Goal: Transaction & Acquisition: Obtain resource

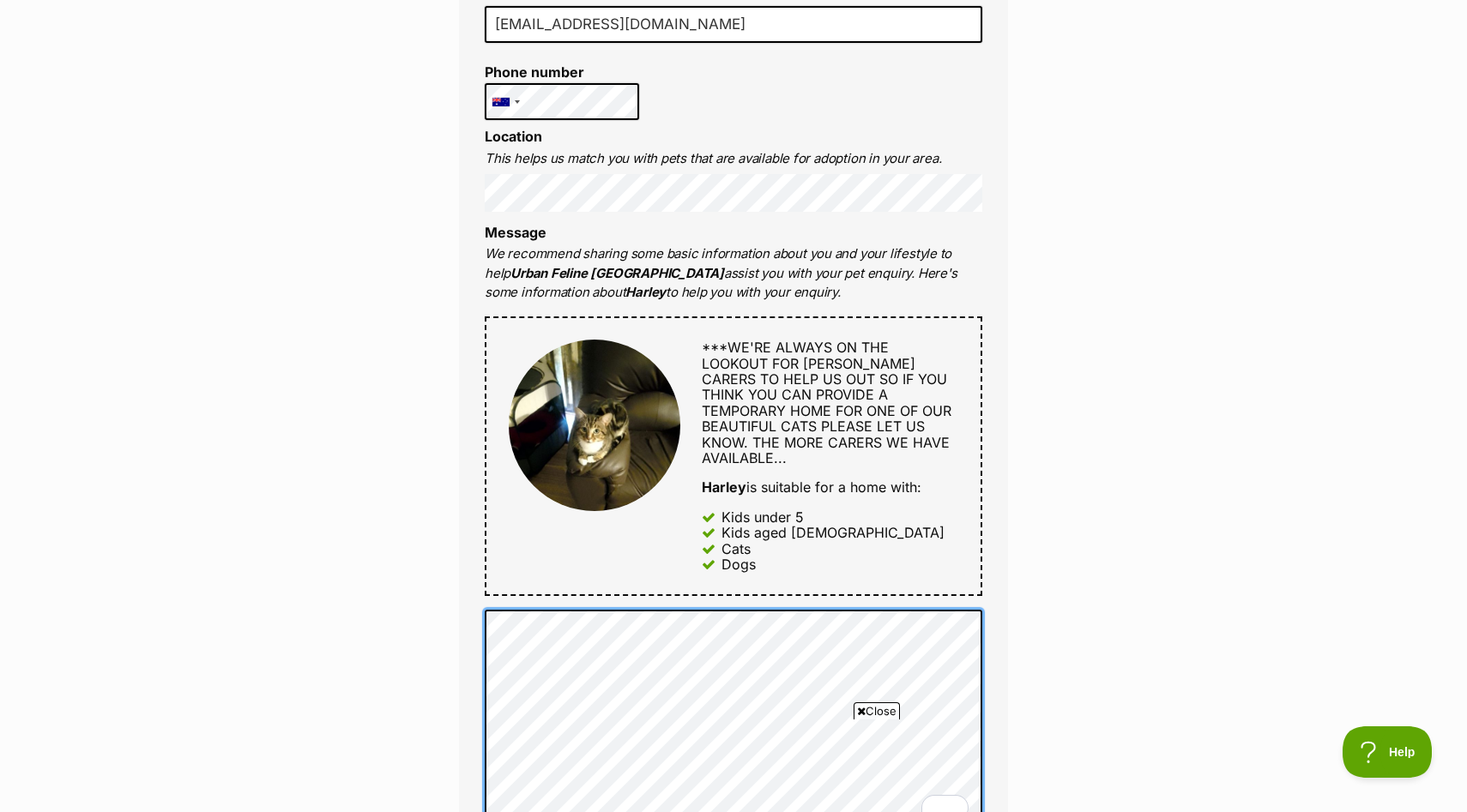
scroll to position [596, 0]
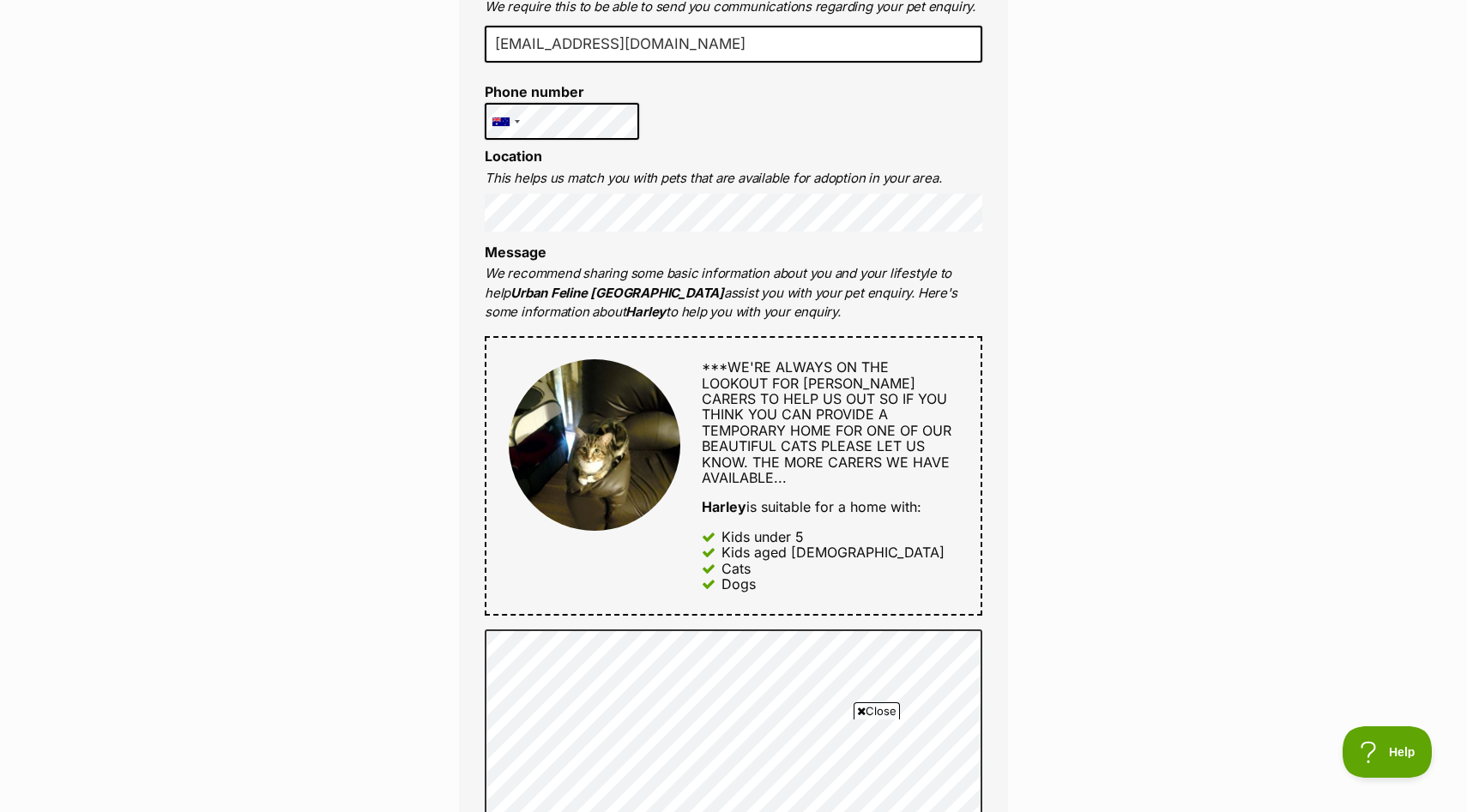
click at [816, 122] on div "Full name [PERSON_NAME] Email We require this to be able to send you communicat…" at bounding box center [734, 457] width 549 height 1153
click at [1092, 286] on div "Enquire about Harley Want to increase your chances of a successful enquiry? Upd…" at bounding box center [734, 713] width 1467 height 2307
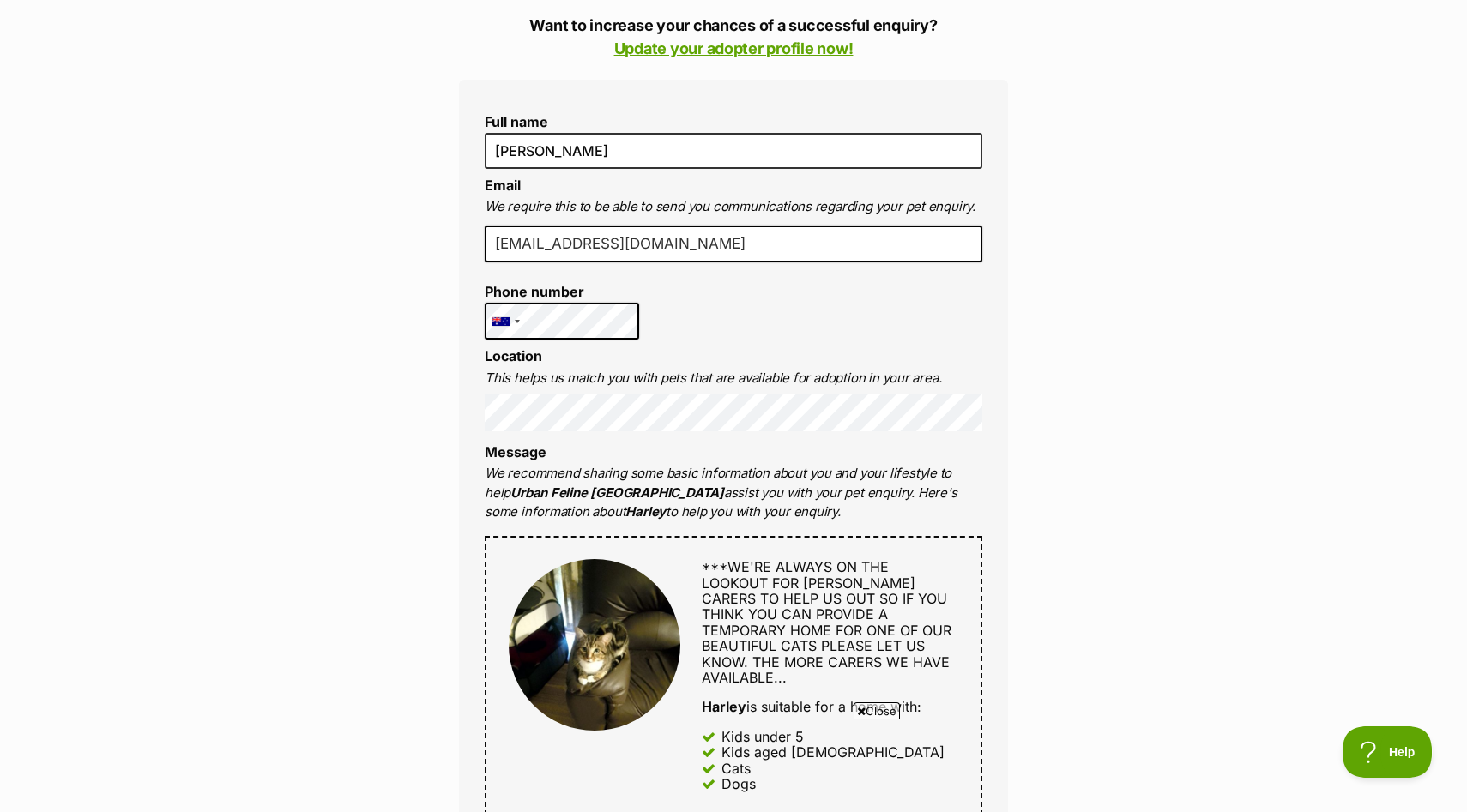
scroll to position [391, 0]
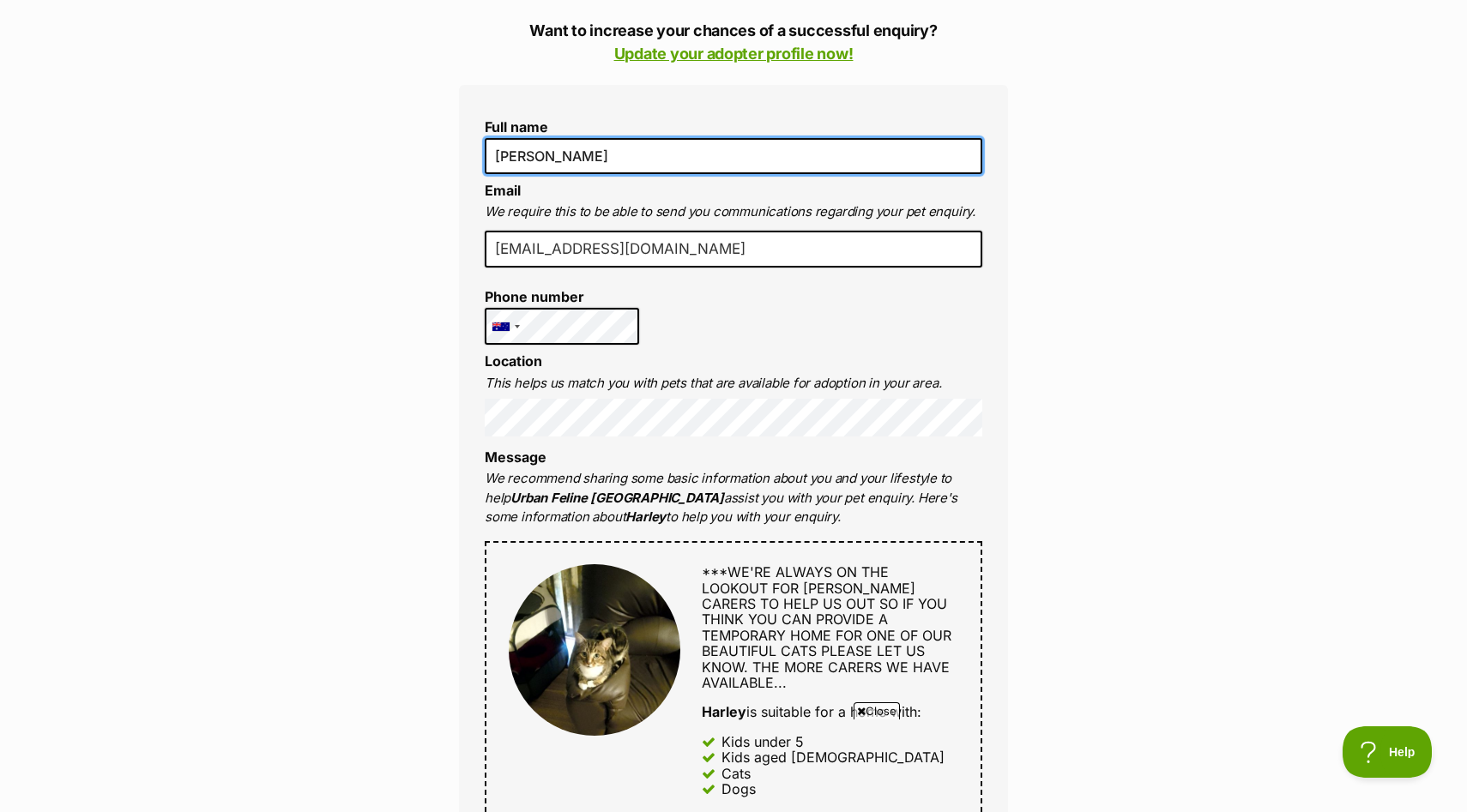
click at [637, 147] on input "Nathan jose" at bounding box center [734, 156] width 498 height 36
type input "NATHAN JOSE KUMAR CHENTHIL KUMAR"
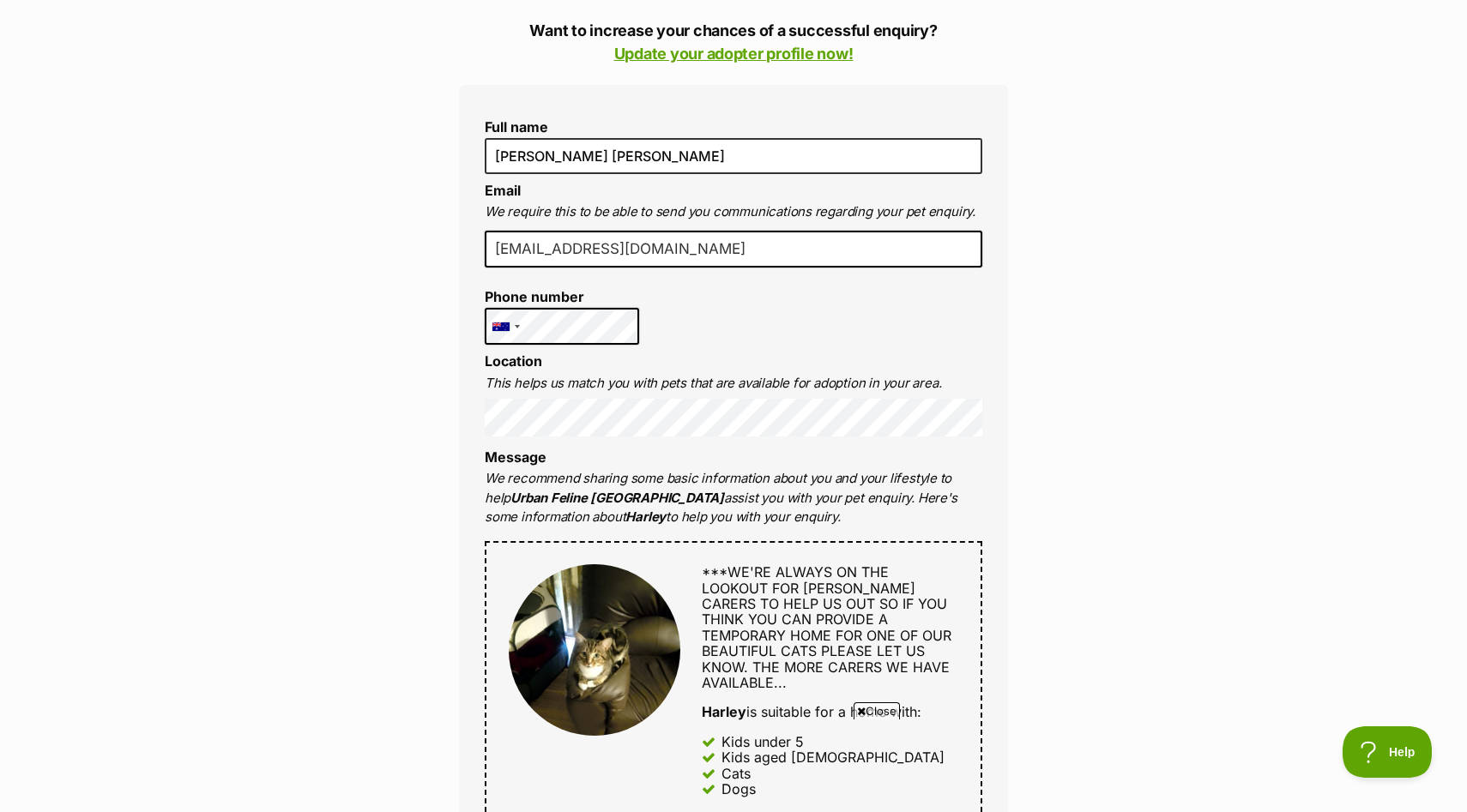
click at [669, 193] on li "Email We require this to be able to send you communications regarding your pet …" at bounding box center [734, 203] width 498 height 40
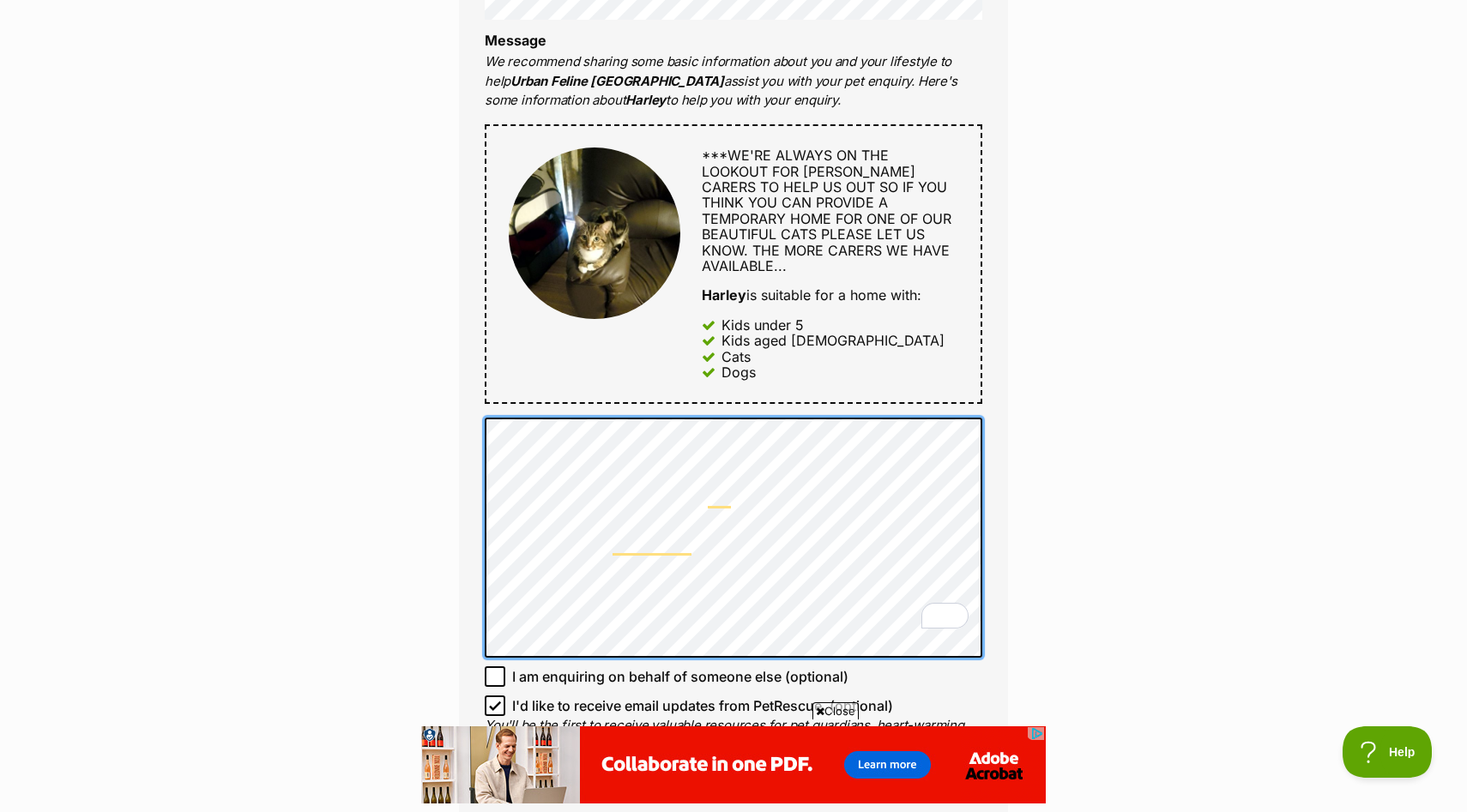
scroll to position [850, 0]
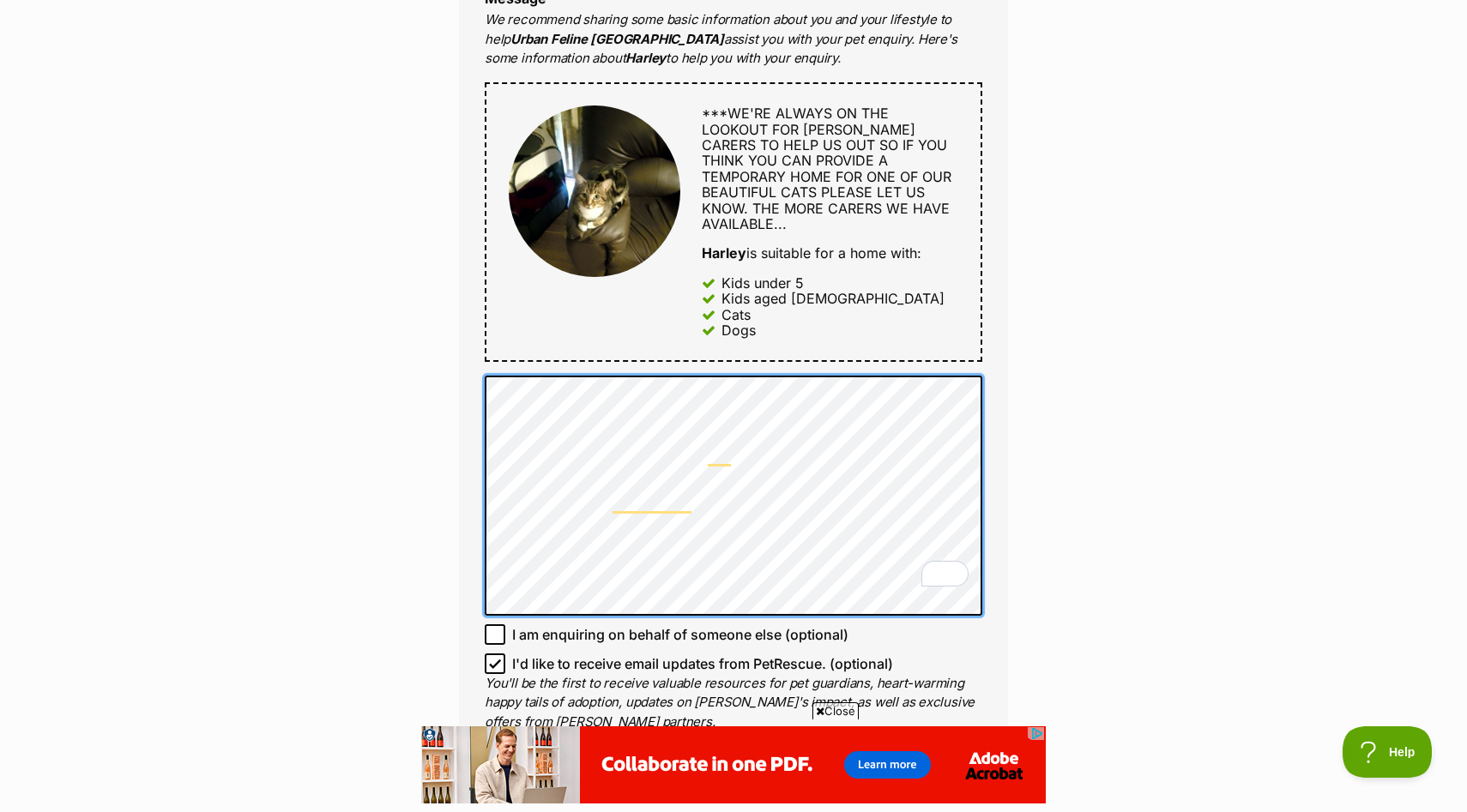
click at [479, 482] on div "Full name NATHAN JOSE KUMAR CHENTHIL KUMAR Email We require this to be able to …" at bounding box center [734, 203] width 549 height 1153
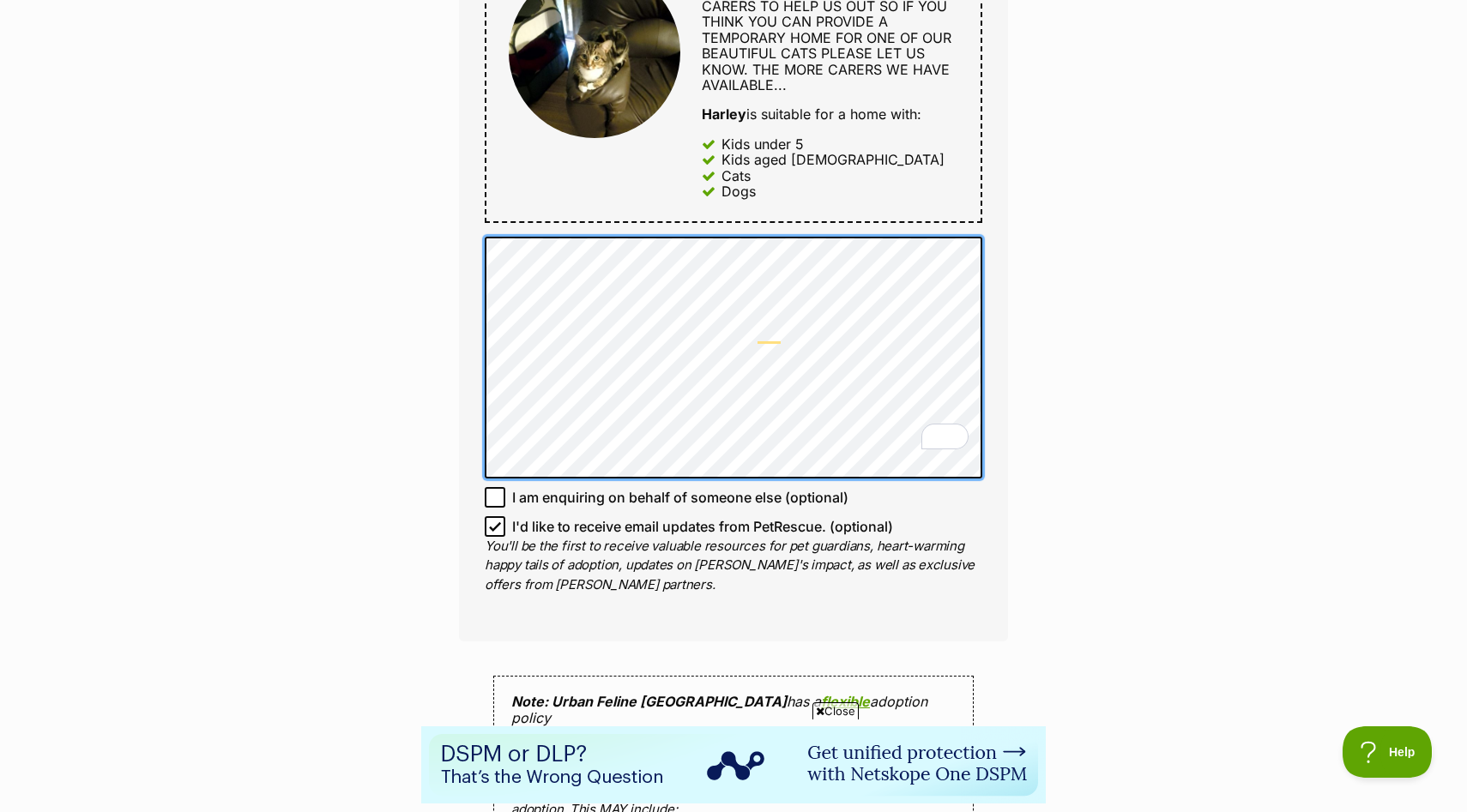
scroll to position [1549, 0]
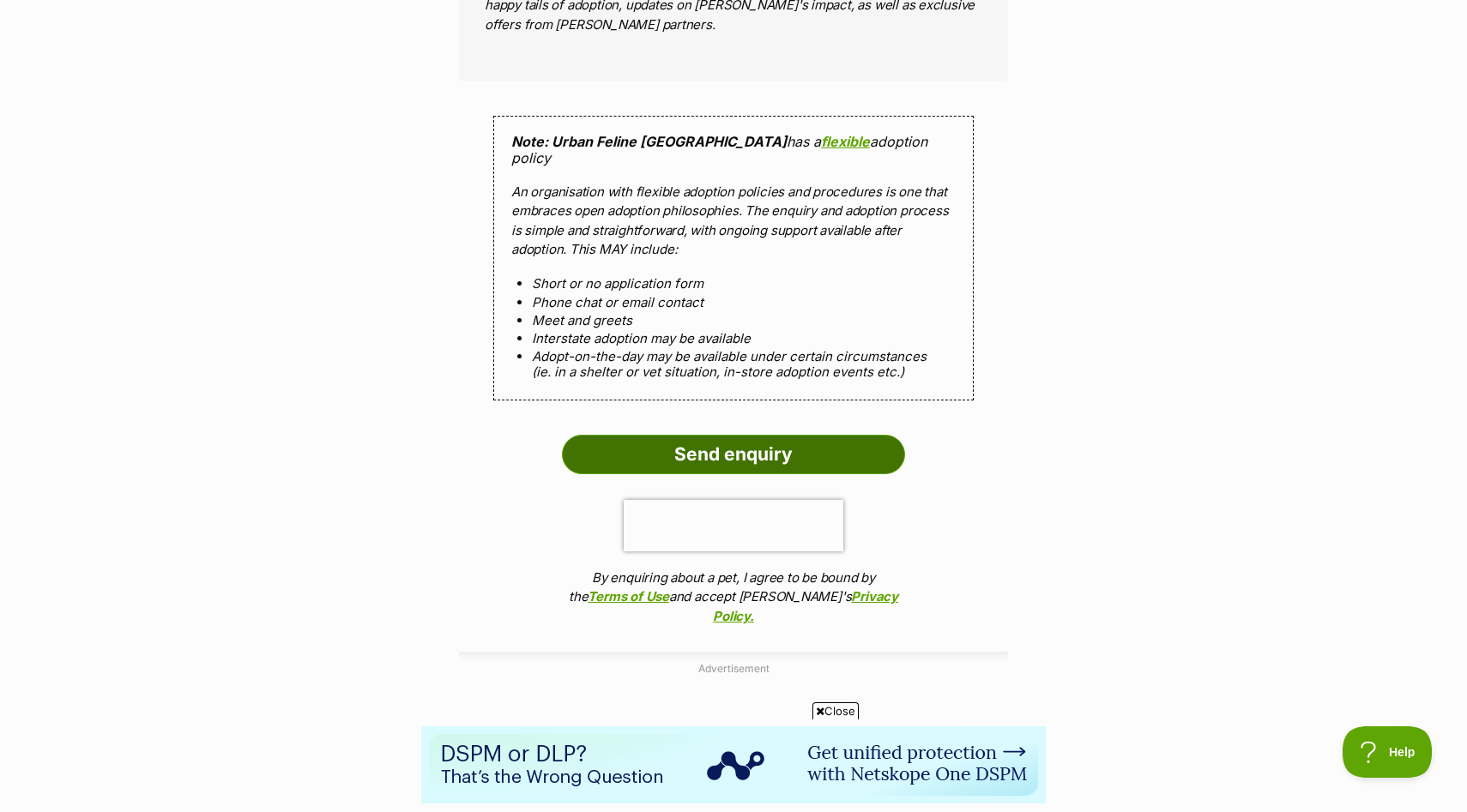
click at [800, 435] on input "Send enquiry" at bounding box center [734, 455] width 343 height 40
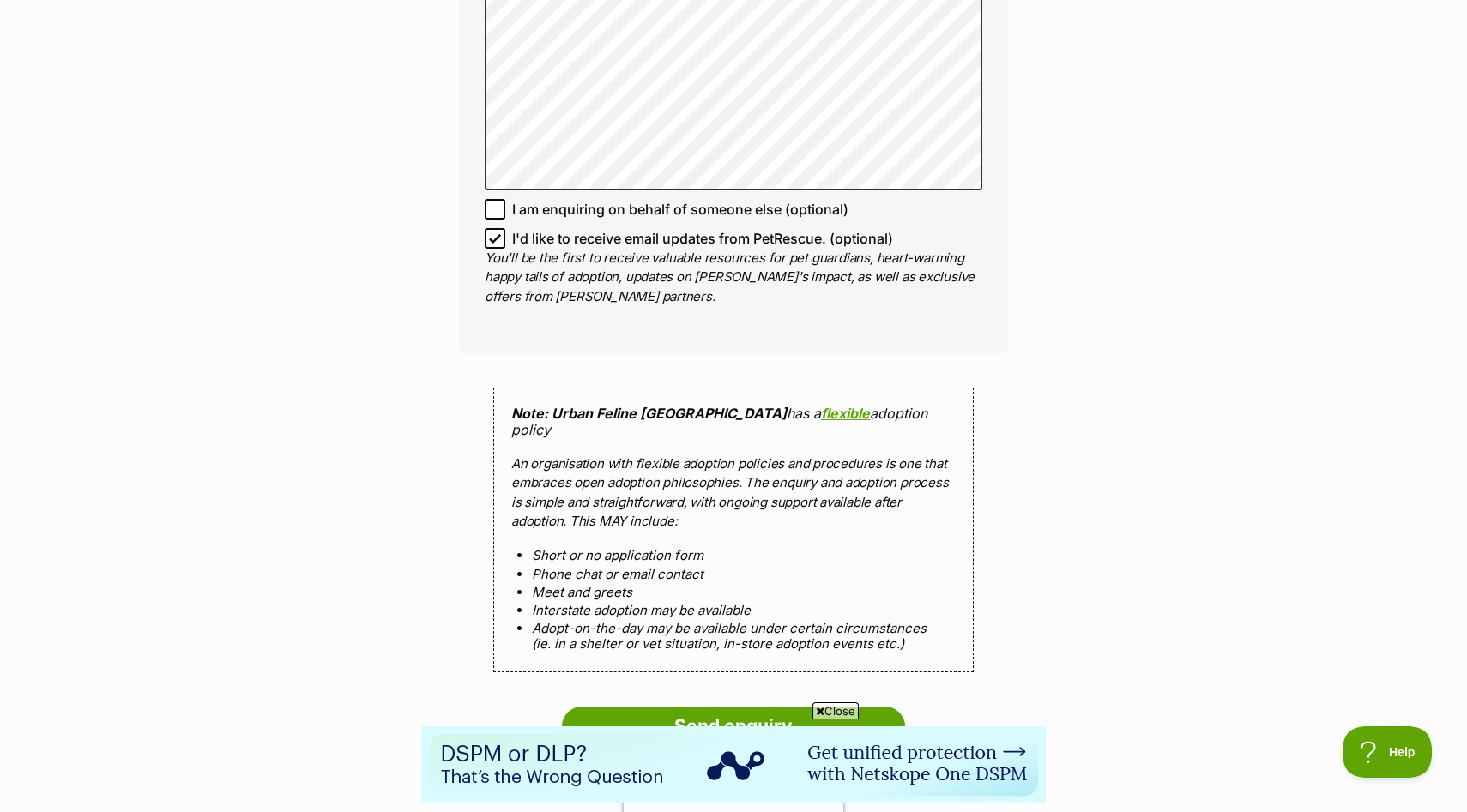
scroll to position [1273, 0]
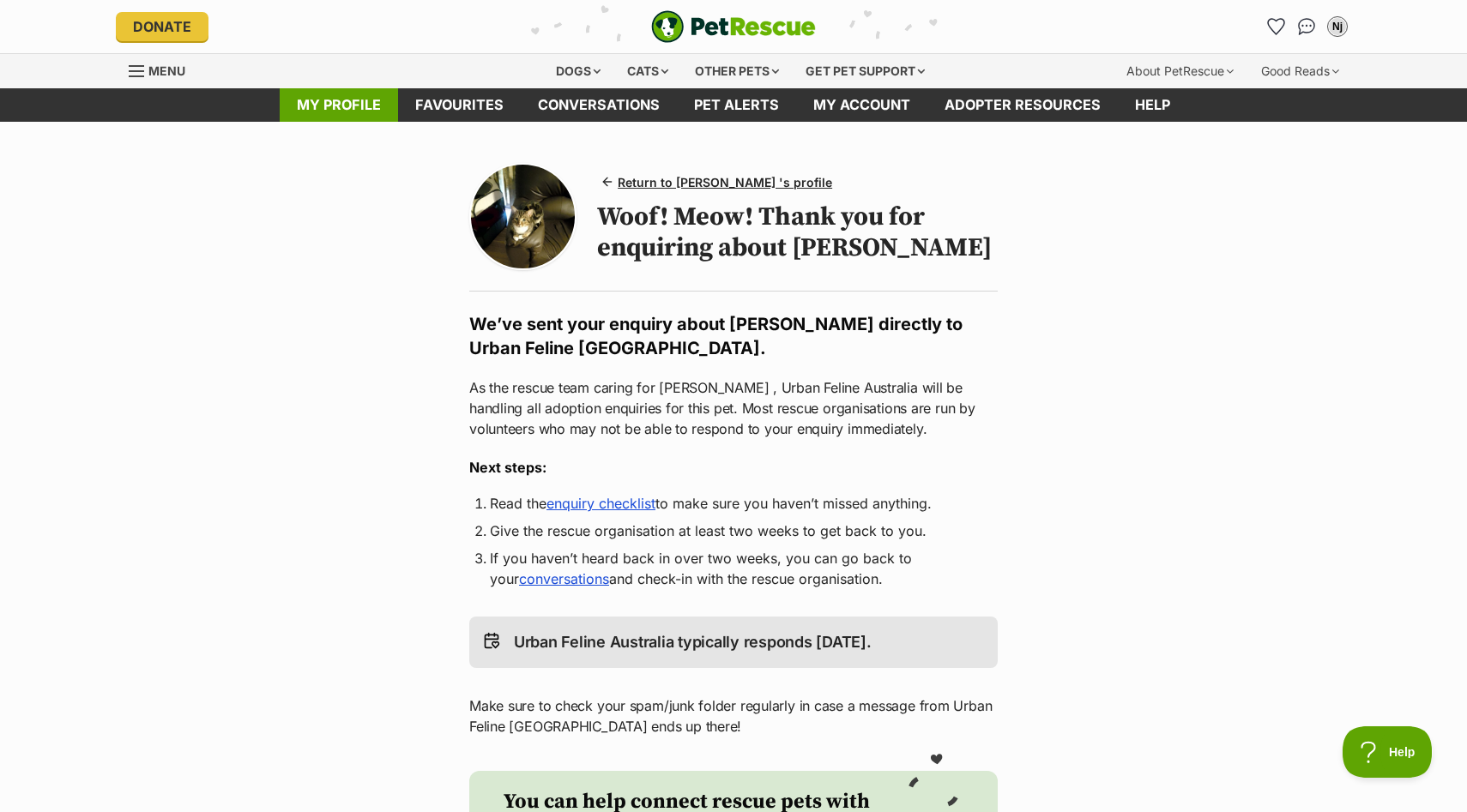
click at [335, 100] on link "My profile" at bounding box center [339, 105] width 119 height 33
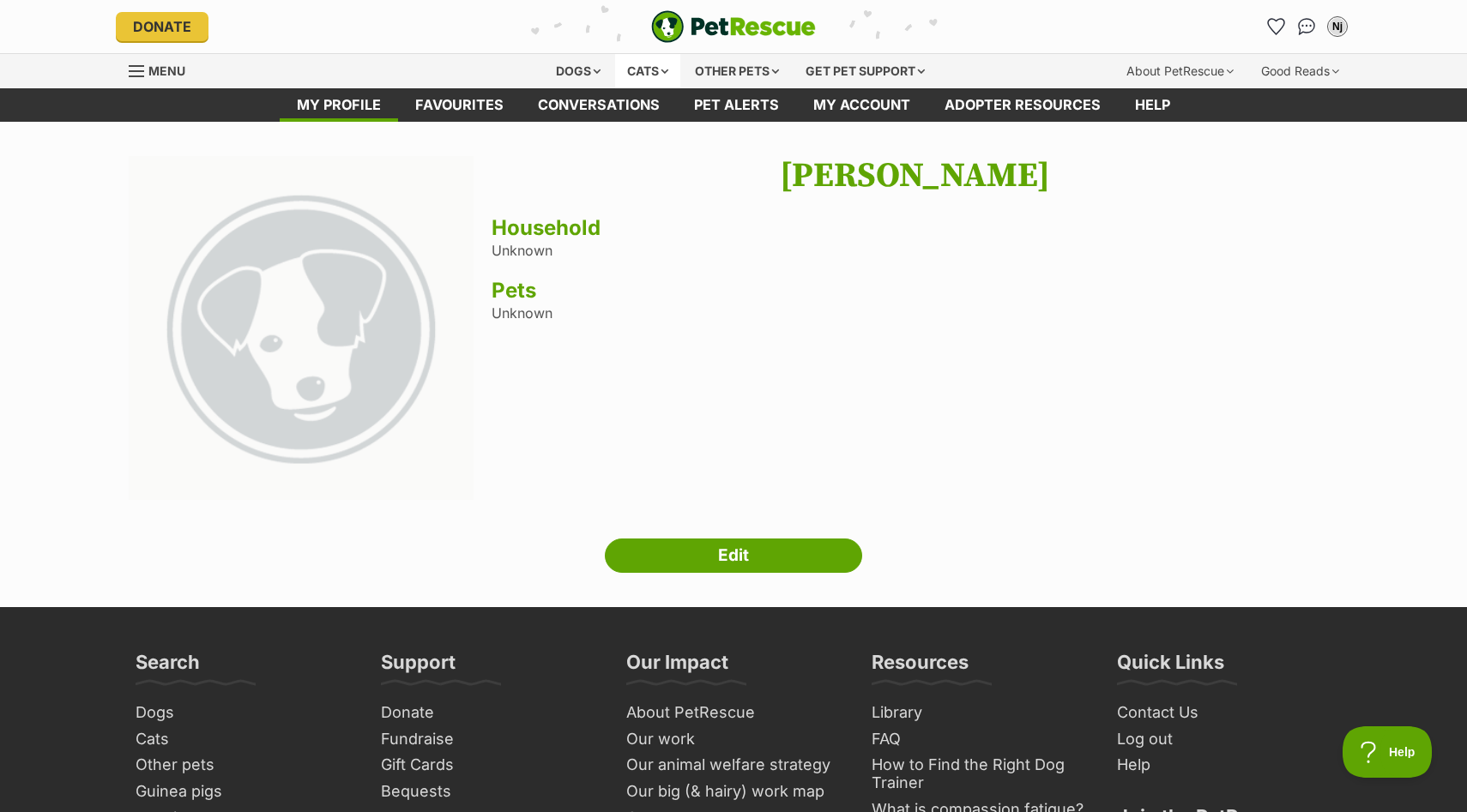
click at [622, 71] on div "Cats" at bounding box center [648, 70] width 65 height 34
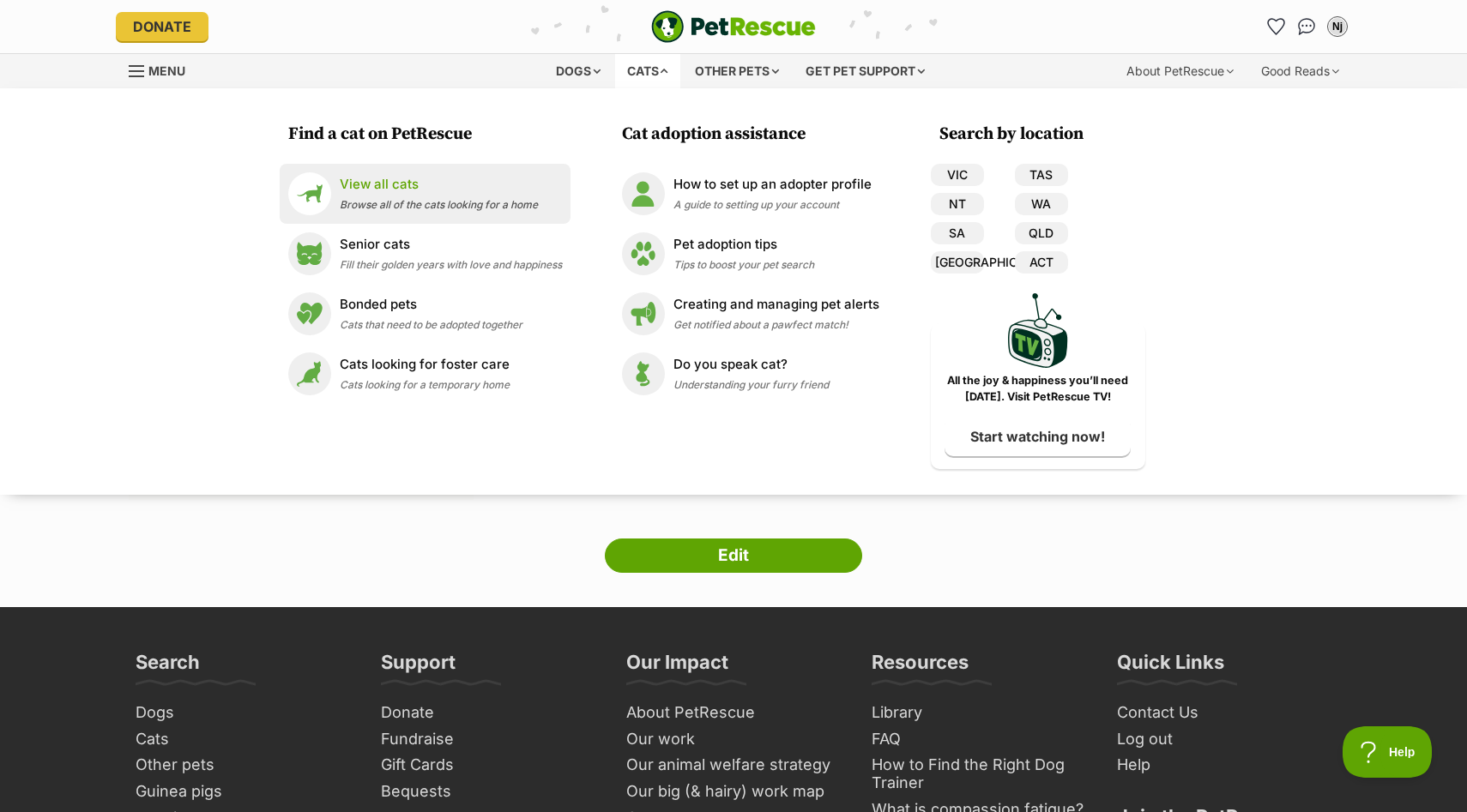
click at [496, 200] on span "Browse all of the cats looking for a home" at bounding box center [438, 203] width 198 height 13
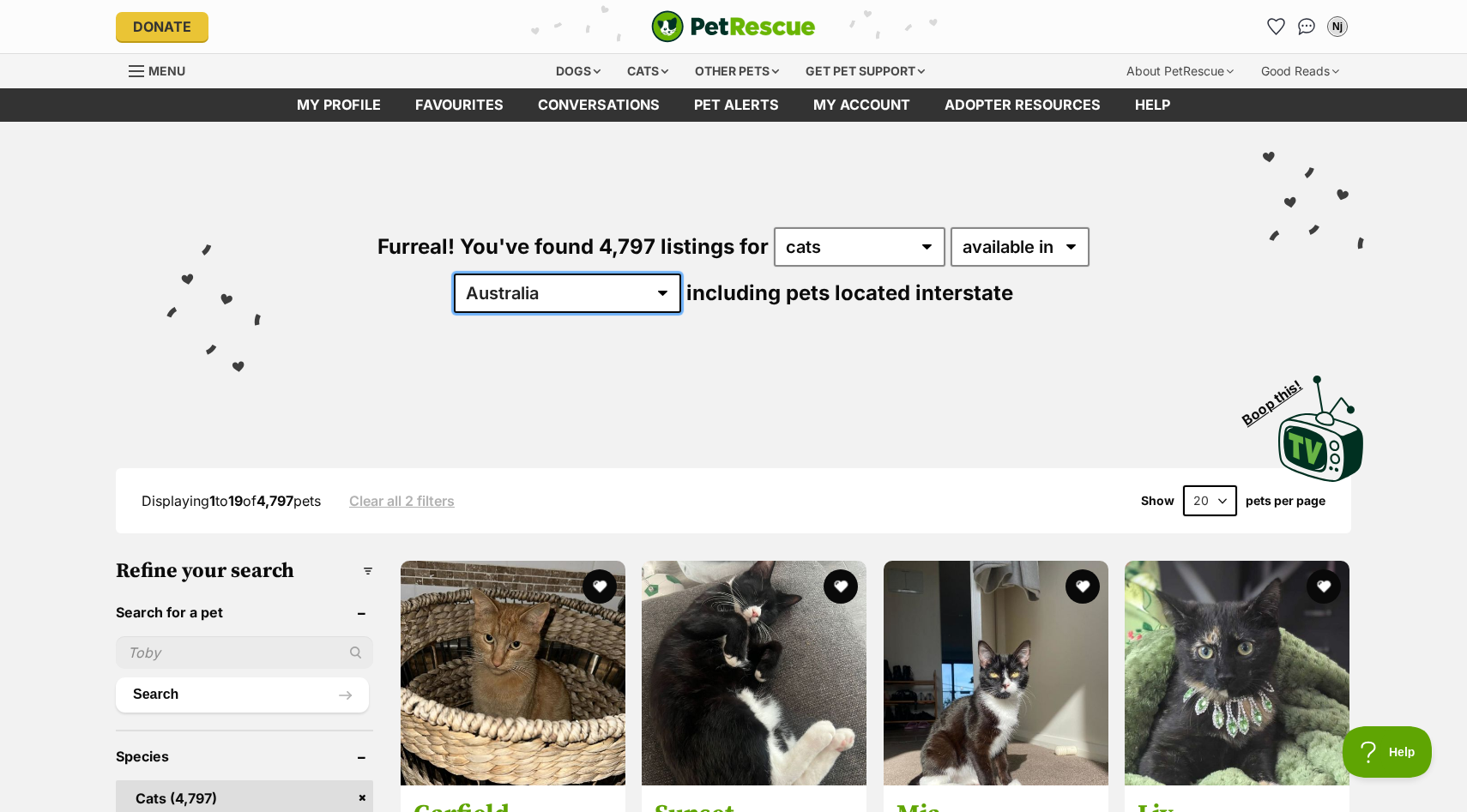
click at [681, 274] on select "Australia ACT NSW NT QLD SA TAS VIC WA" at bounding box center [567, 293] width 227 height 40
select select "VIC"
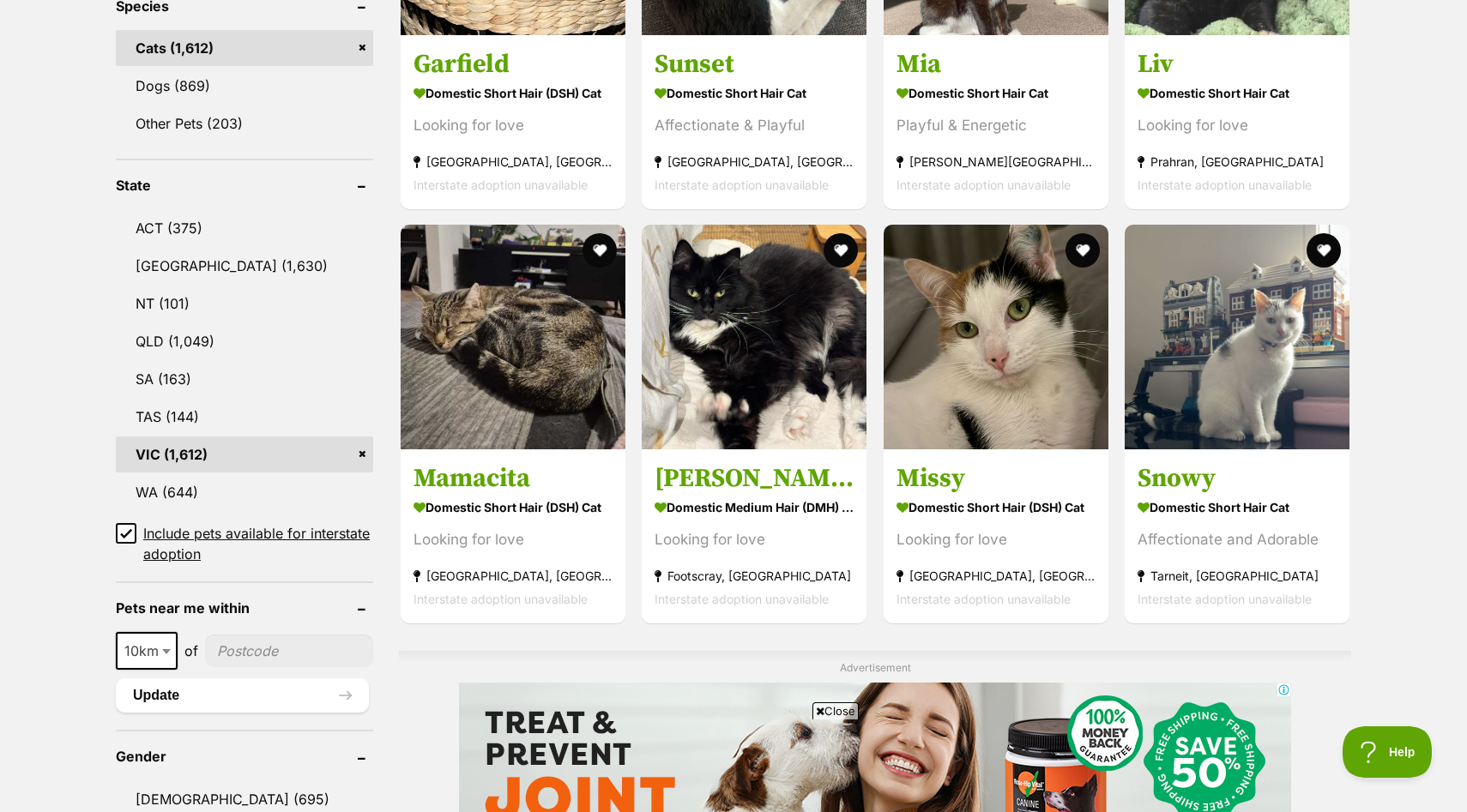
scroll to position [750, 0]
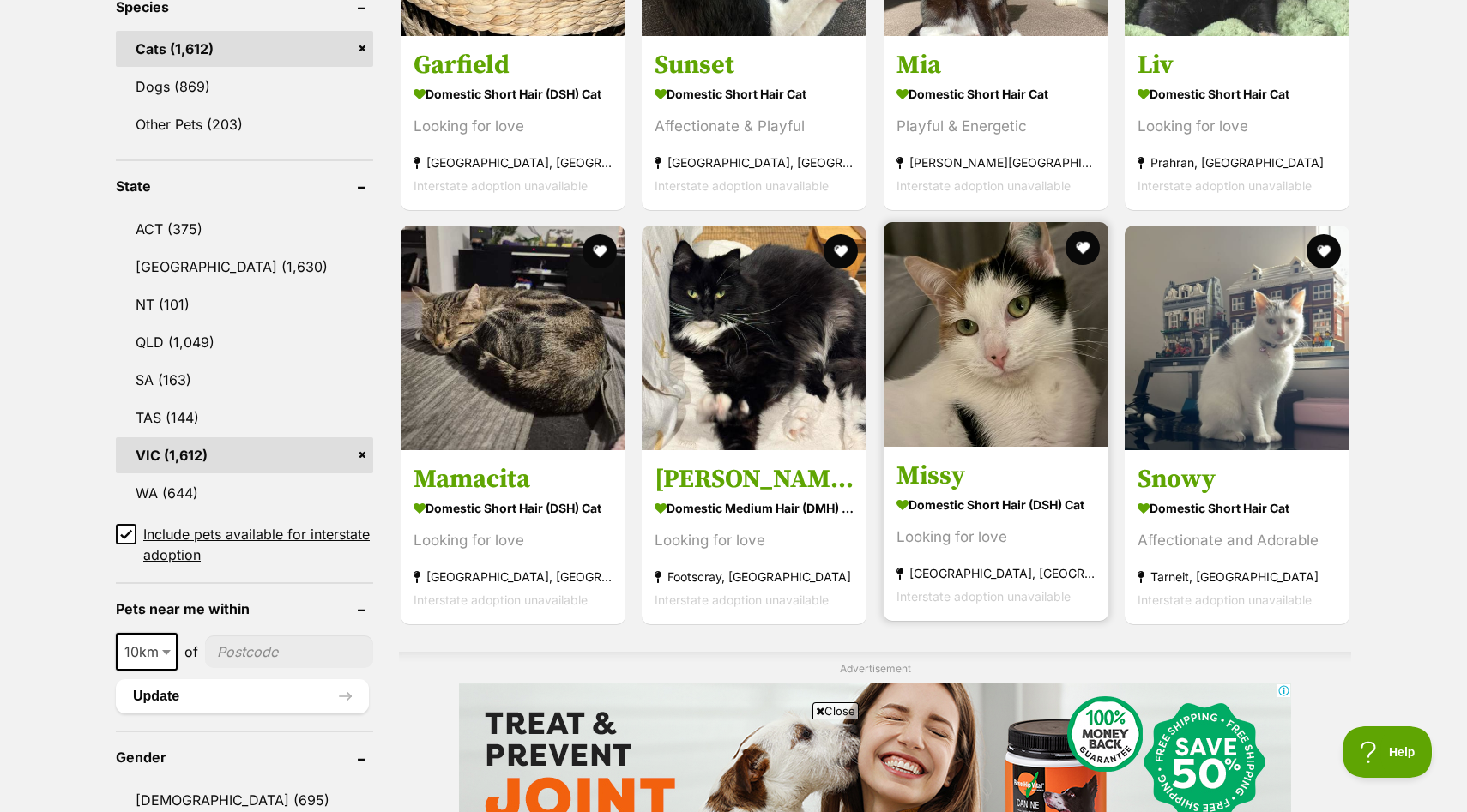
click at [950, 369] on img at bounding box center [996, 334] width 225 height 225
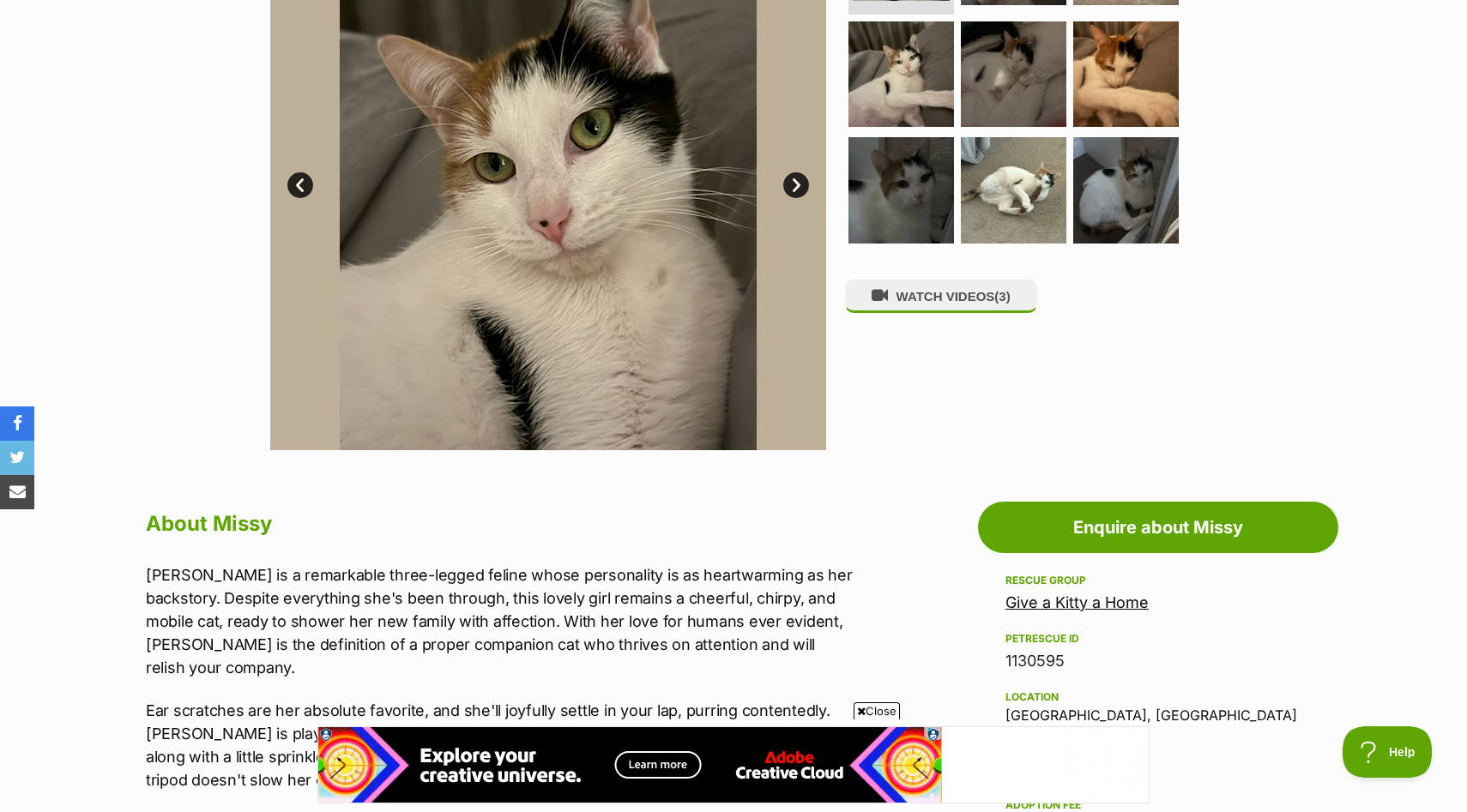
scroll to position [434, 0]
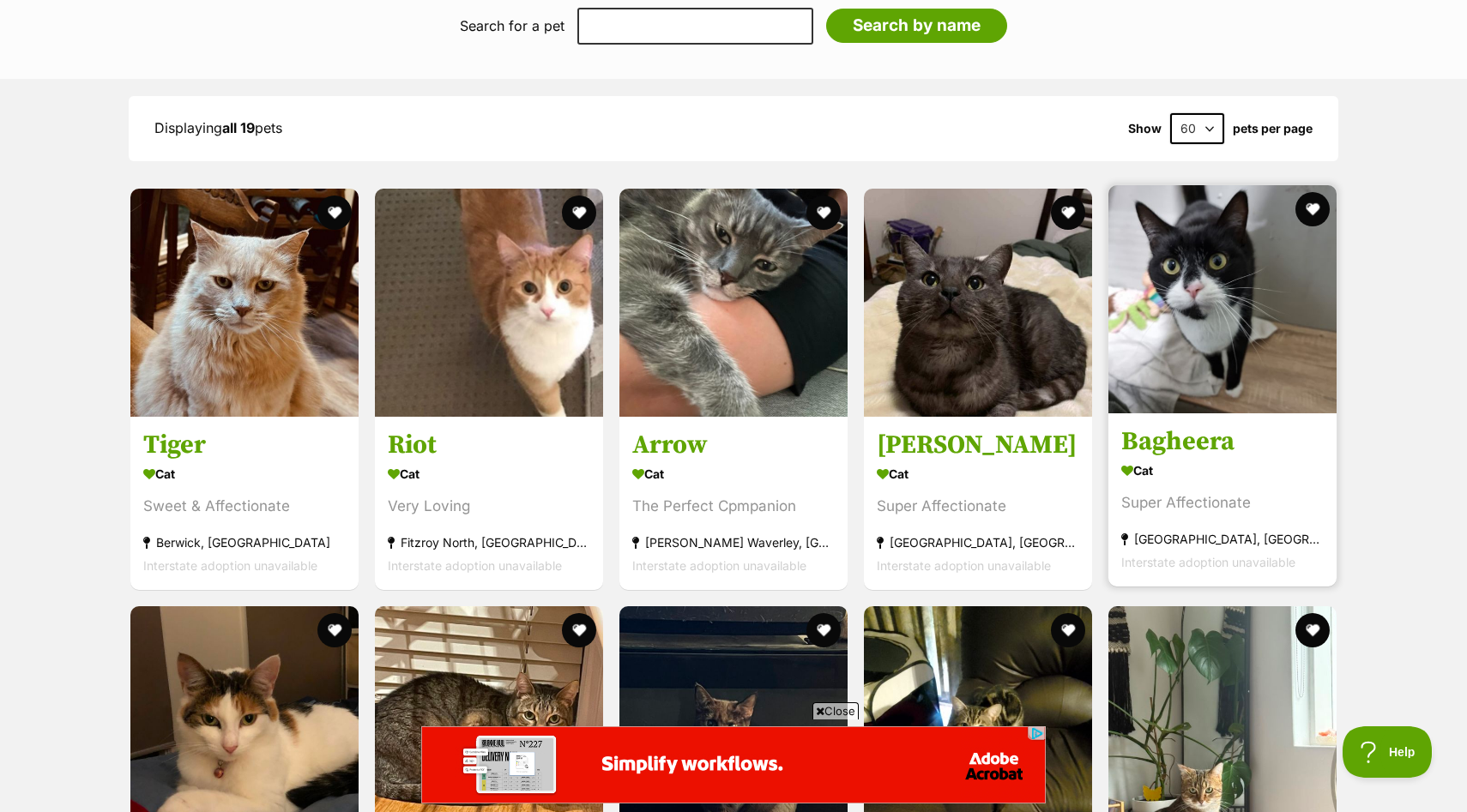
click at [724, 464] on div "Cat" at bounding box center [1222, 470] width 203 height 25
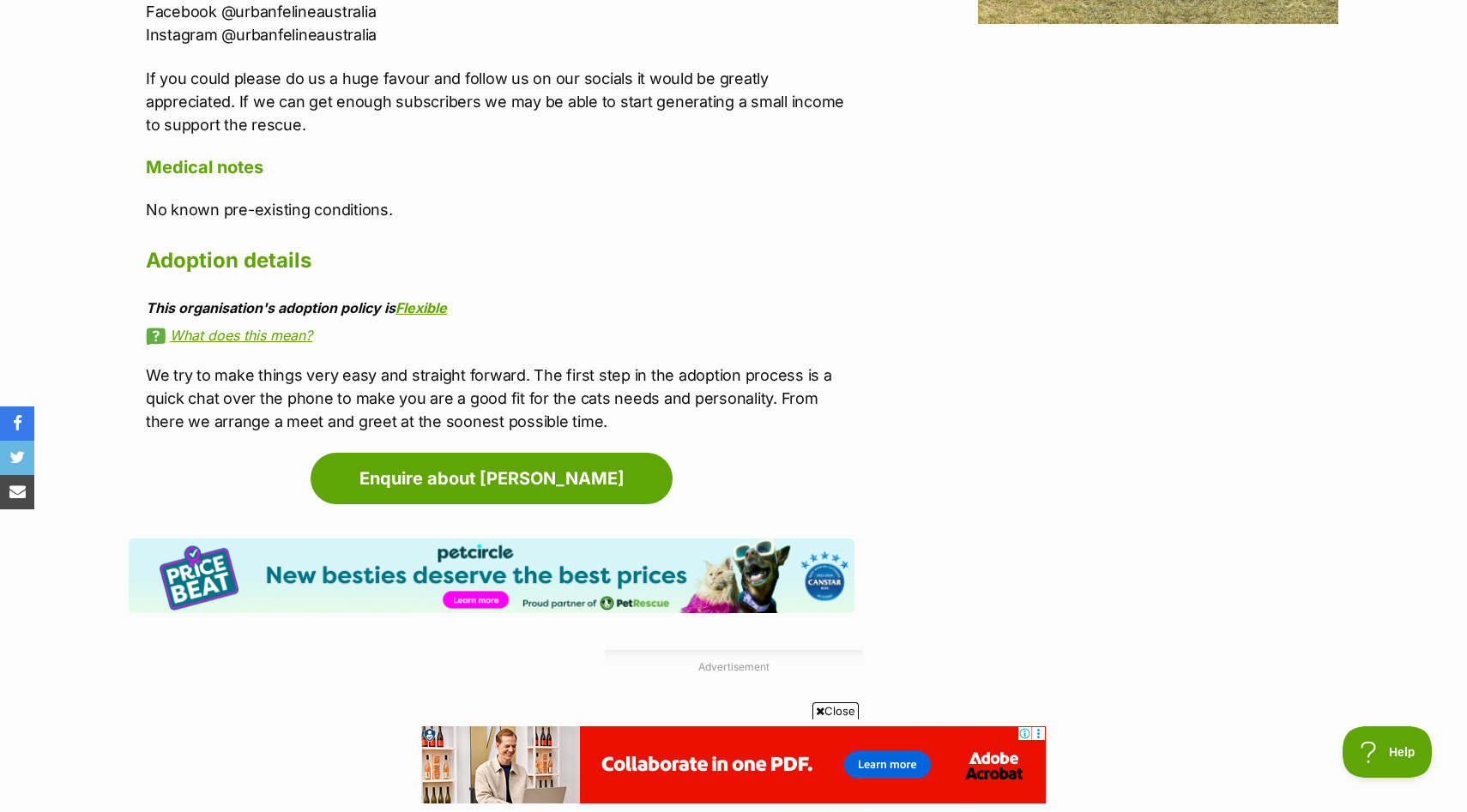
scroll to position [2532, 0]
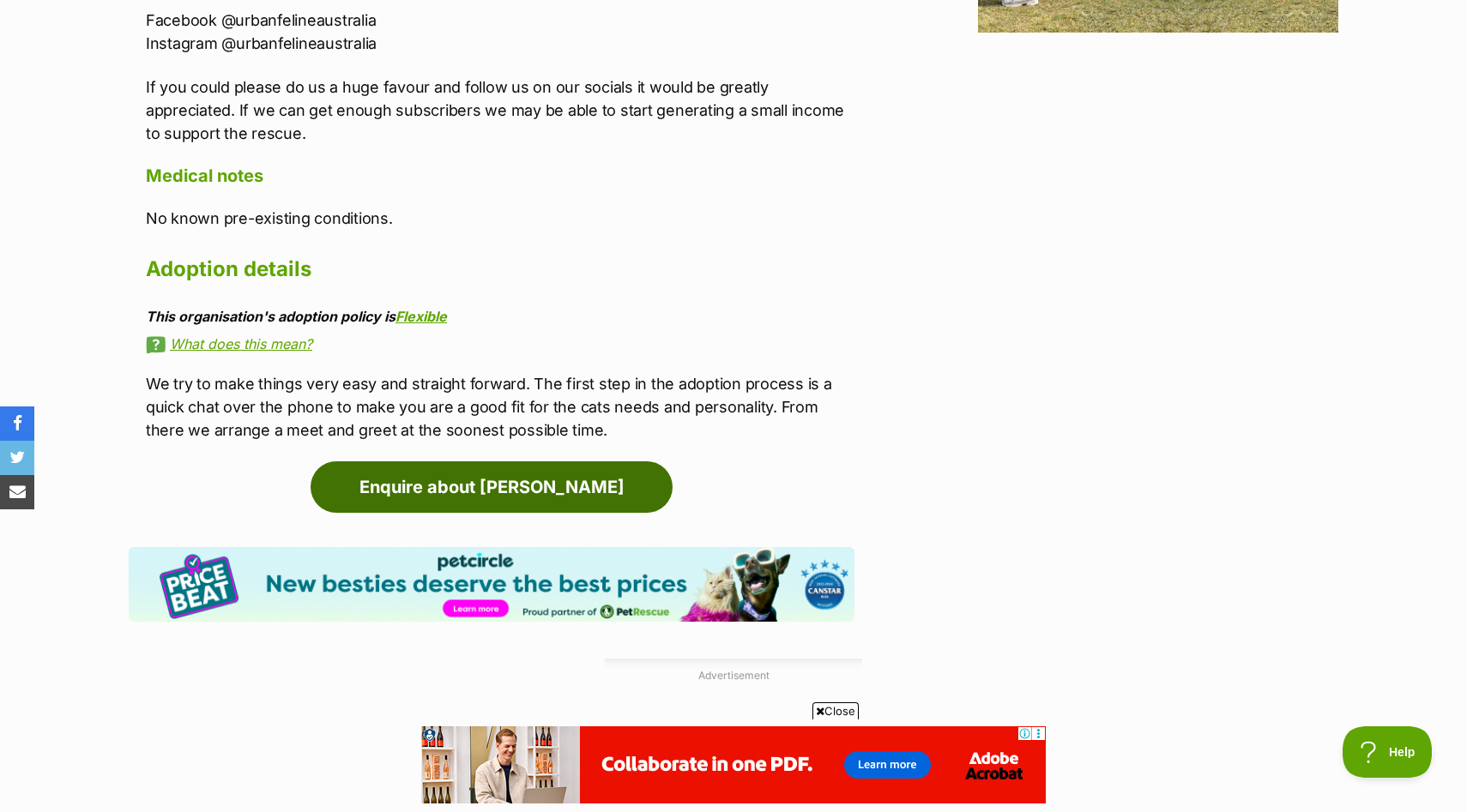
click at [600, 467] on link "Enquire about Bagheera" at bounding box center [492, 487] width 362 height 52
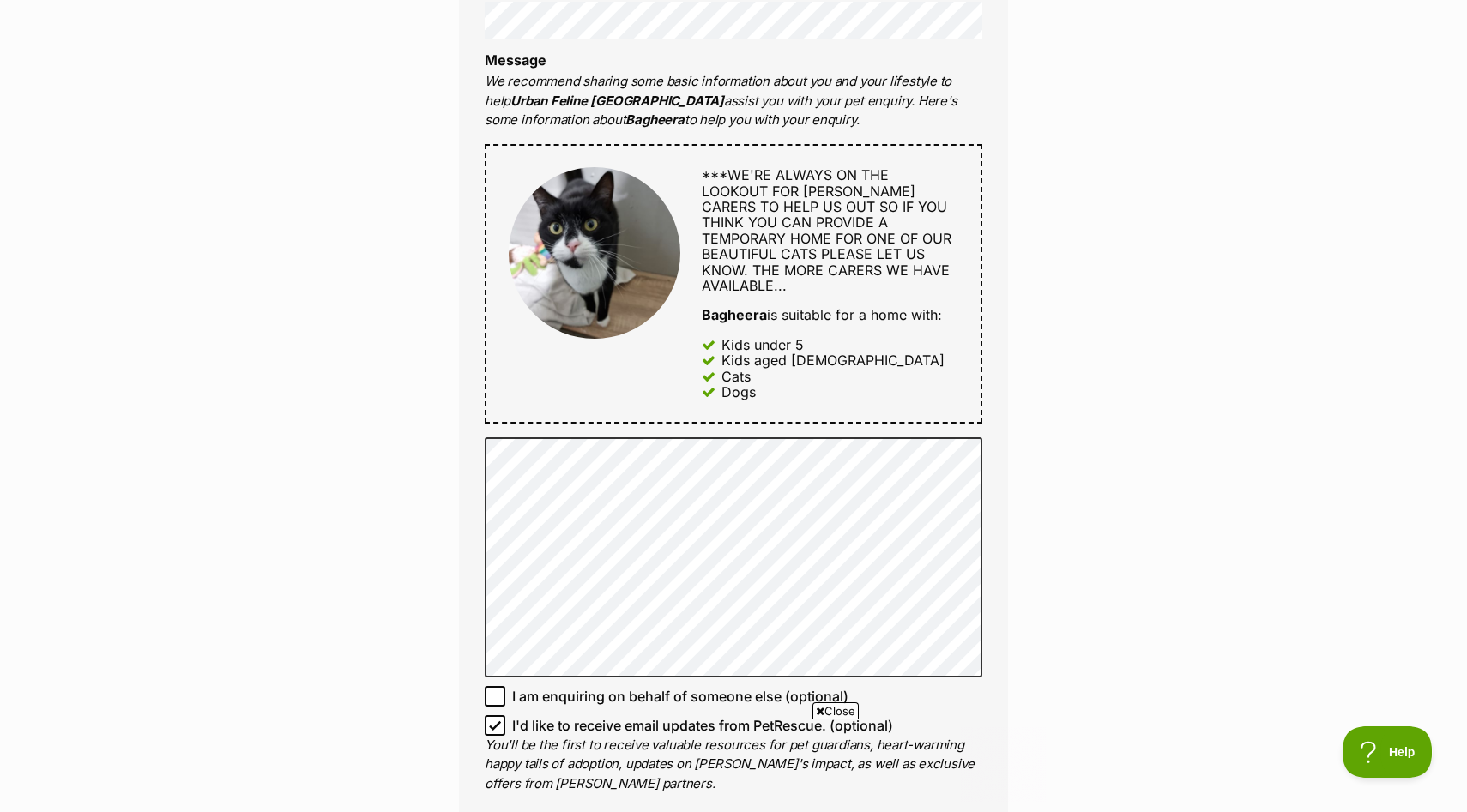
scroll to position [801, 0]
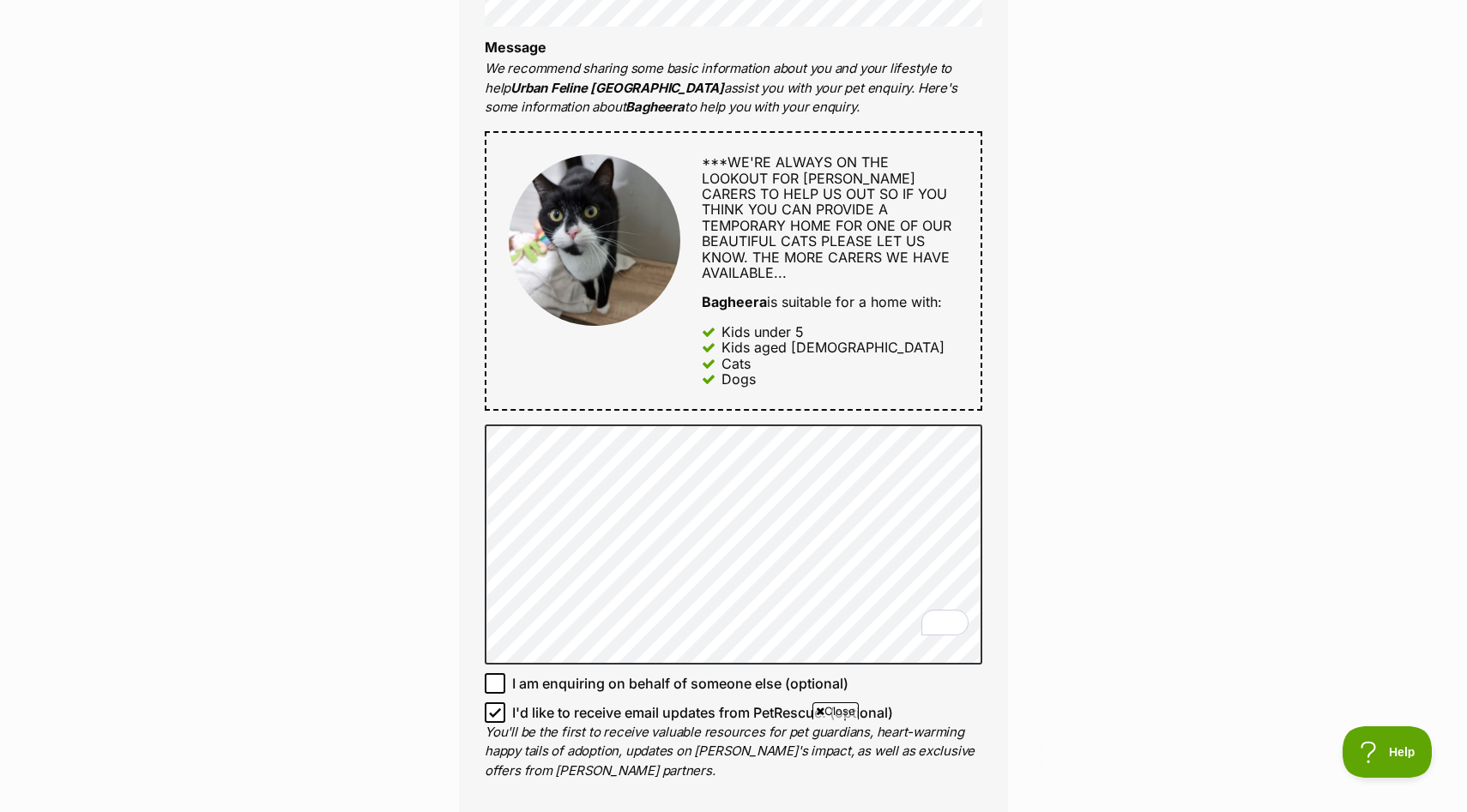
drag, startPoint x: 789, startPoint y: 373, endPoint x: 686, endPoint y: 169, distance: 228.5
click at [686, 169] on div "***WE'RE ALWAYS ON THE LOOKOUT FOR FOSTER CARERS TO HELP US OUT SO IF YOU THINK…" at bounding box center [734, 271] width 498 height 279
copy div "***WE'RE ALWAYS ON THE LOOKOUT FOR FOSTER CARERS TO HELP US OUT SO IF YOU THINK…"
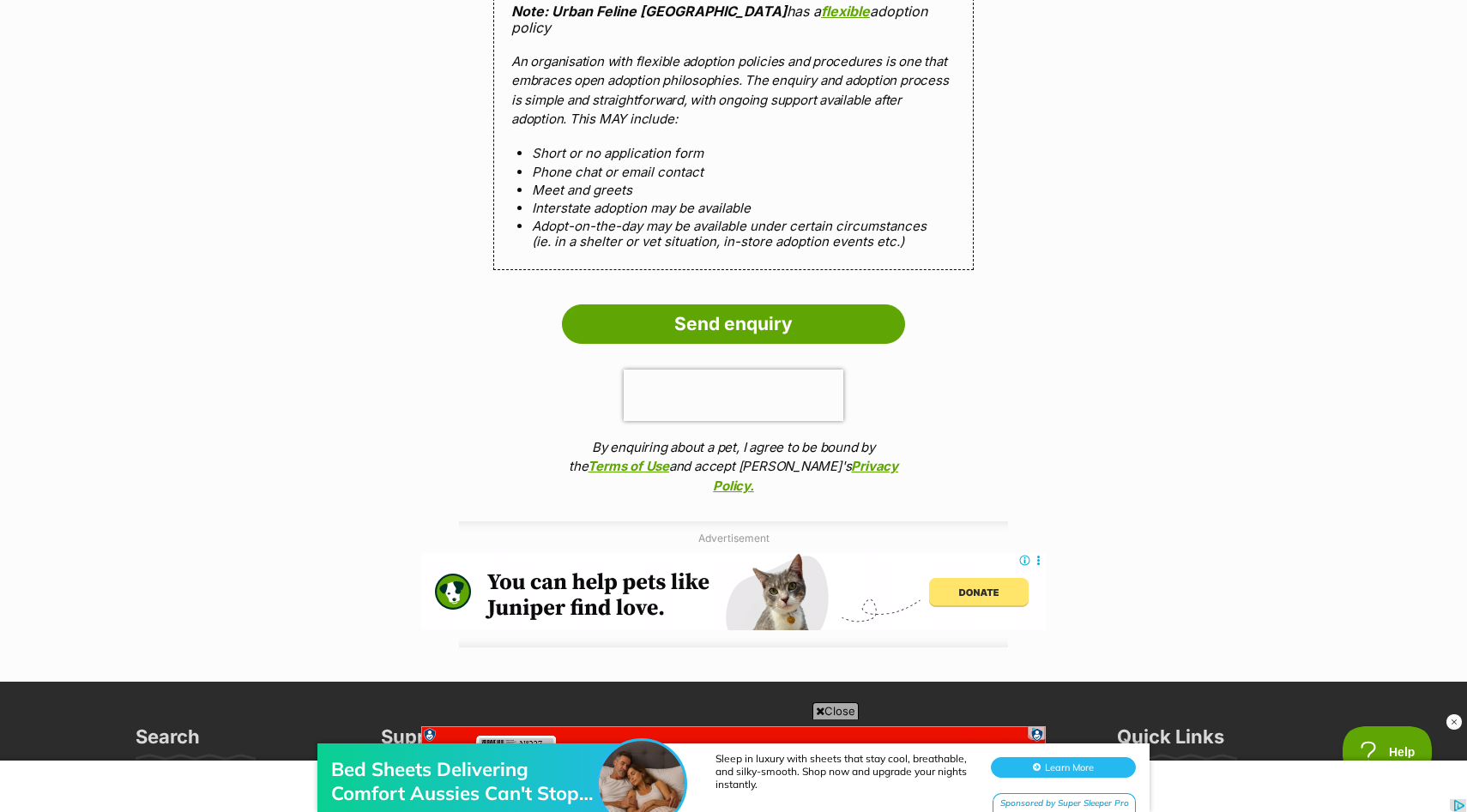
scroll to position [1755, 0]
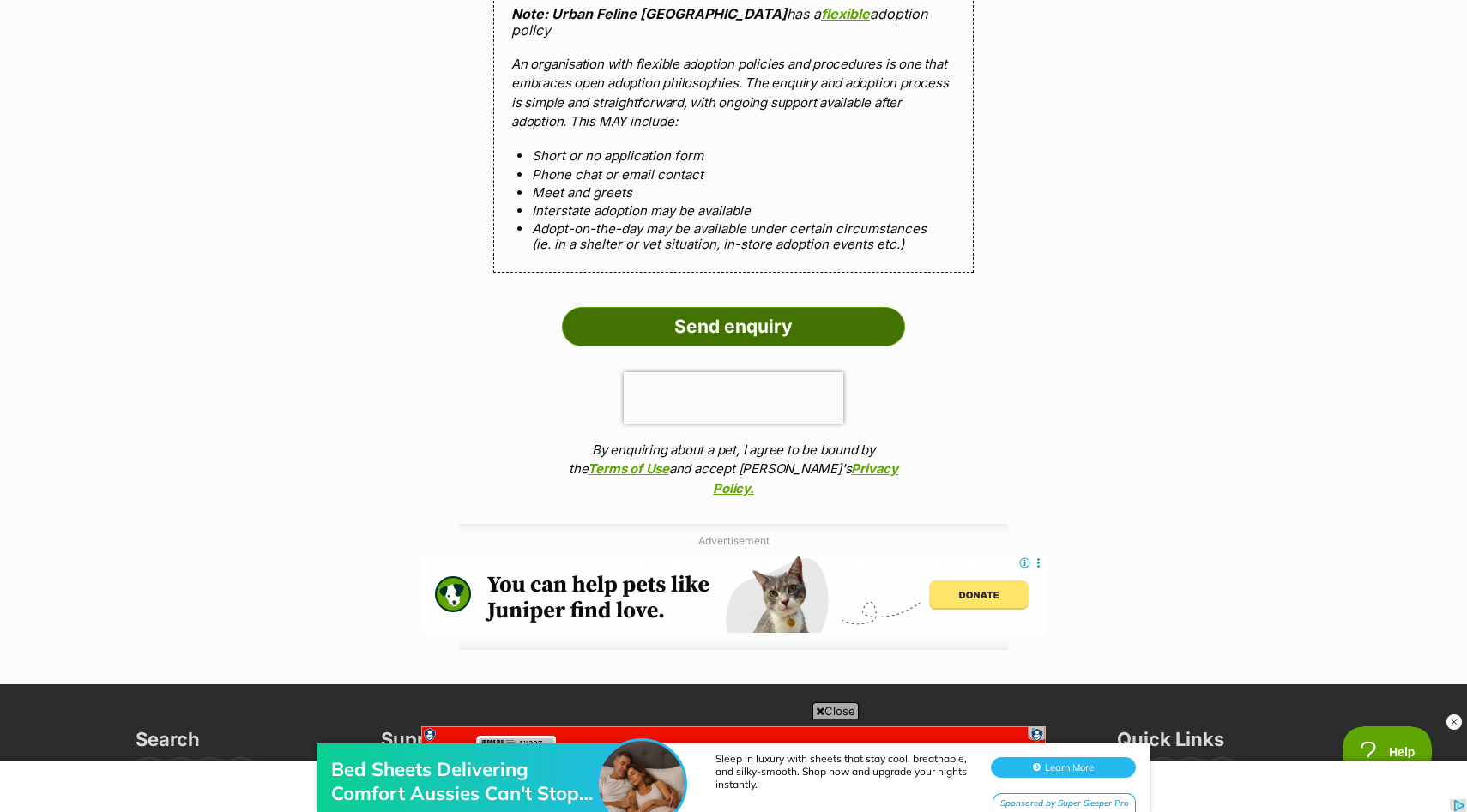
click at [692, 307] on input "Send enquiry" at bounding box center [734, 326] width 343 height 40
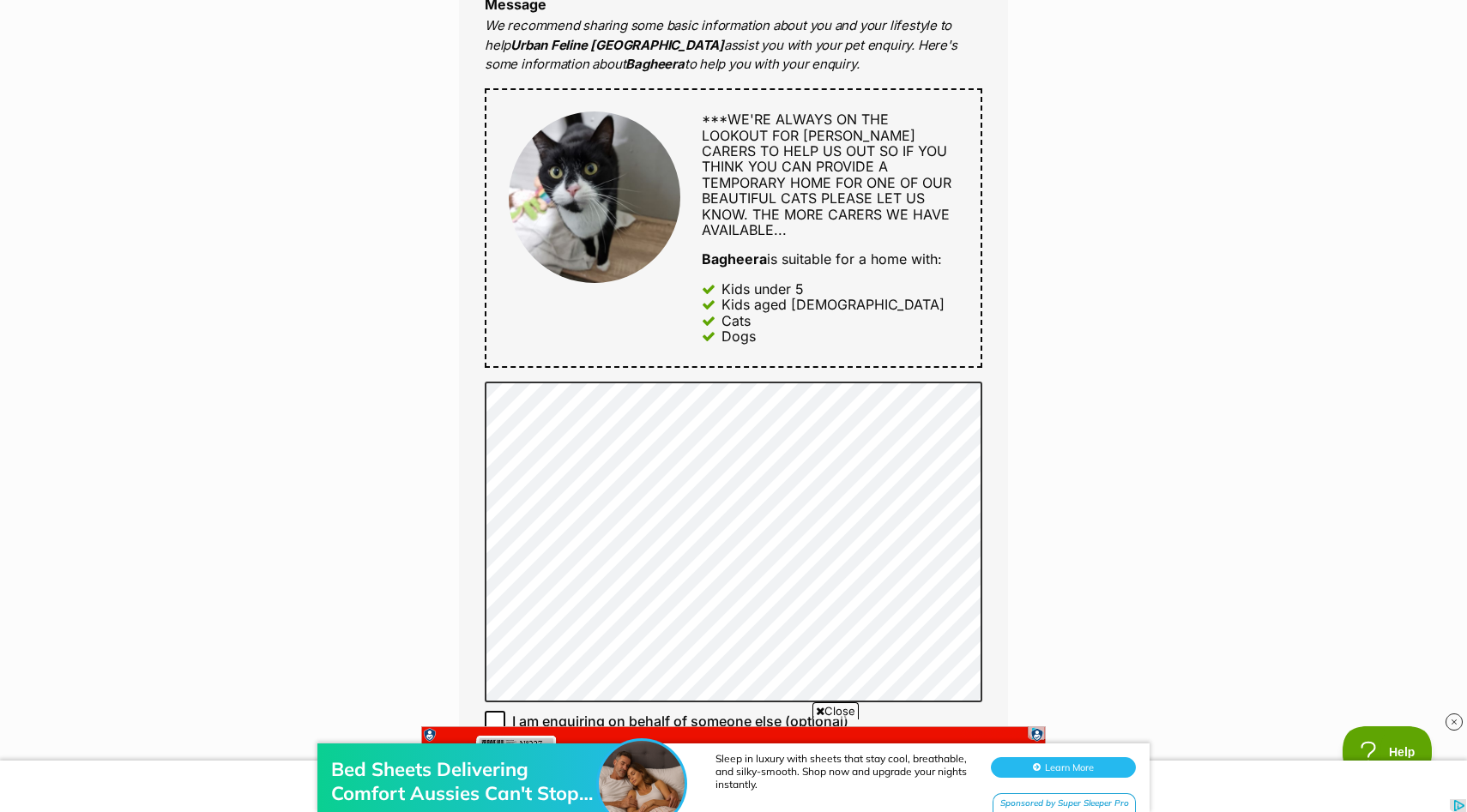
scroll to position [886, 0]
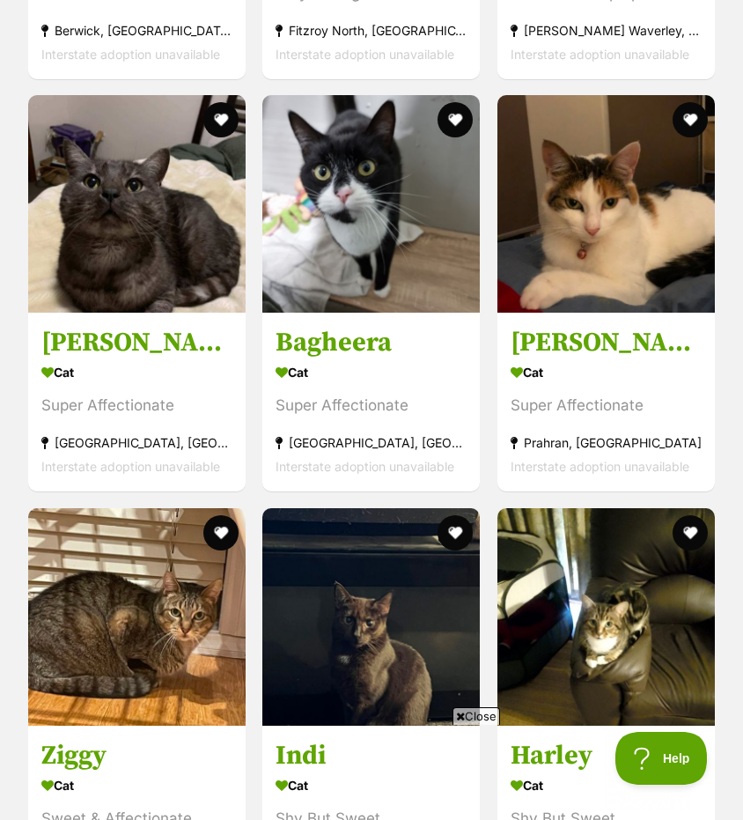
scroll to position [2199, 0]
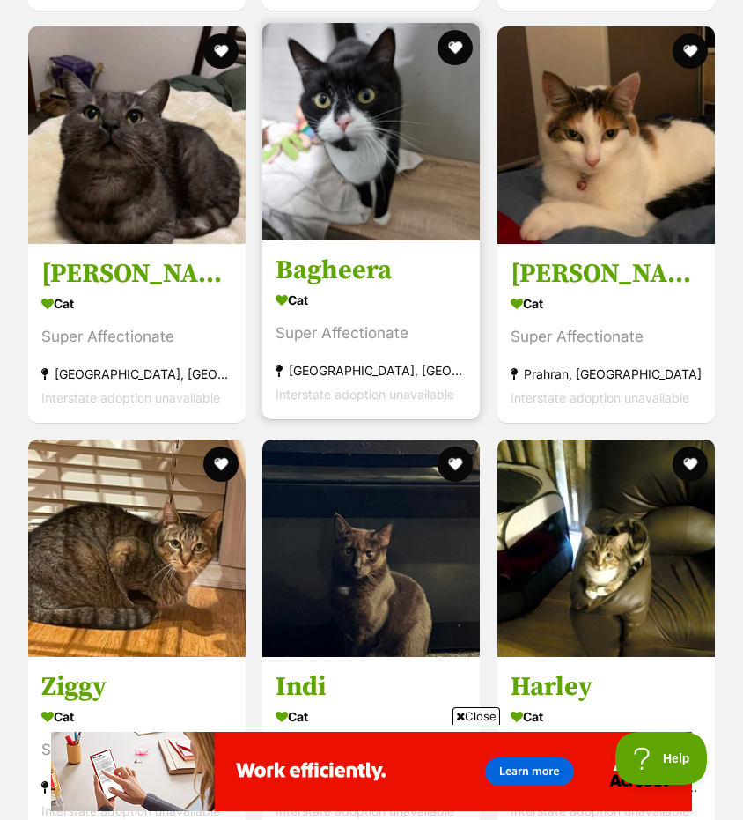
click at [322, 254] on h3 "Bagheera" at bounding box center [371, 270] width 191 height 33
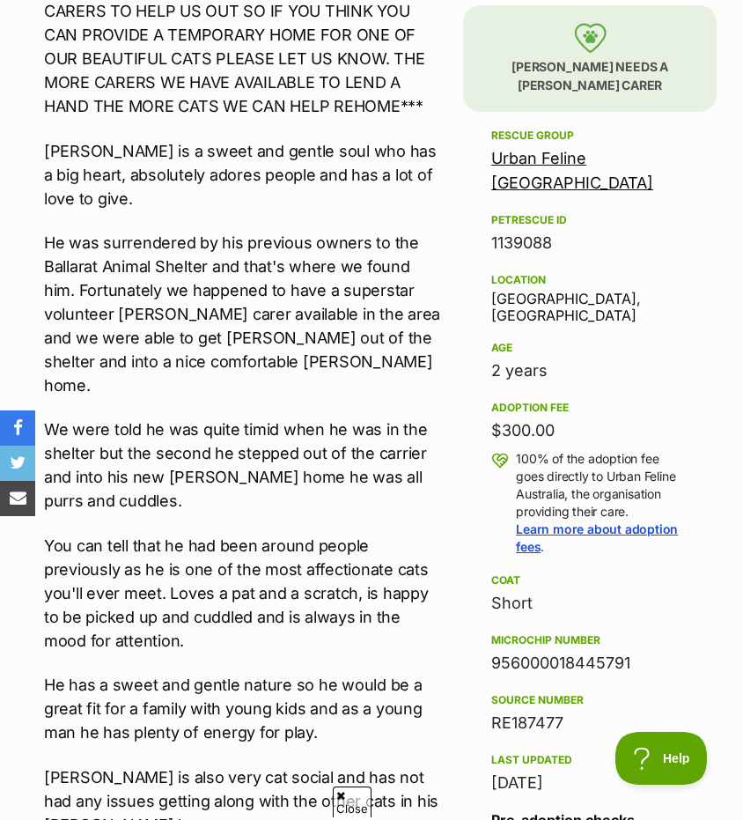
scroll to position [952, 0]
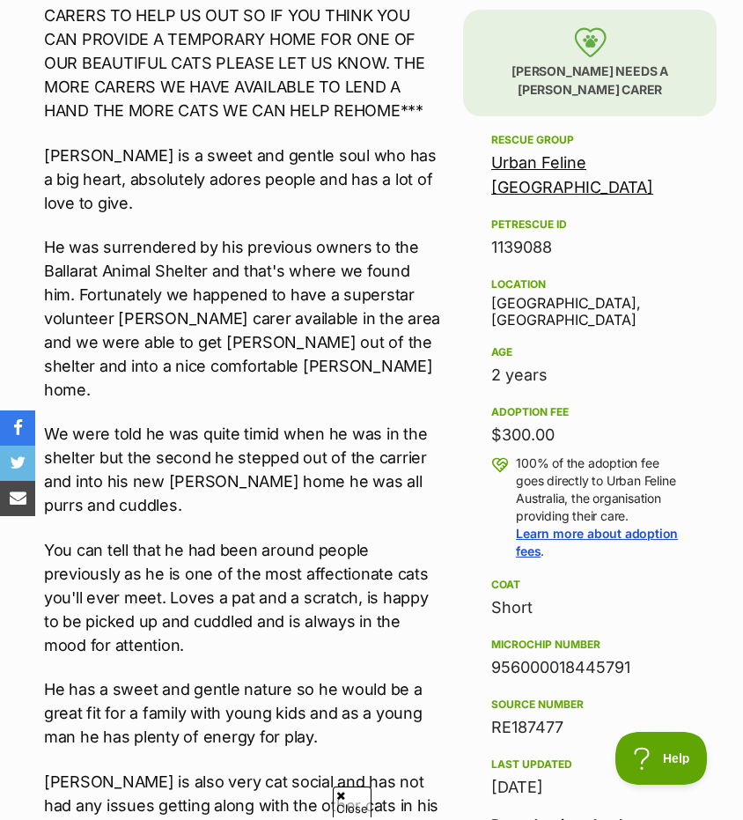
click at [85, 190] on p "[PERSON_NAME] is a sweet and gentle soul who has a big heart, absolutely adores…" at bounding box center [242, 179] width 396 height 71
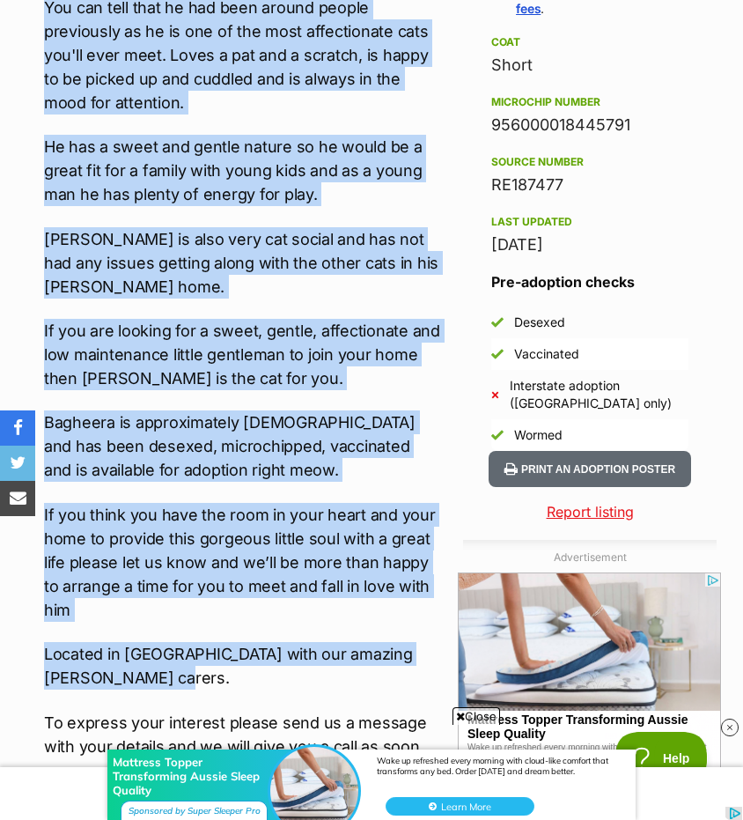
scroll to position [1504, 0]
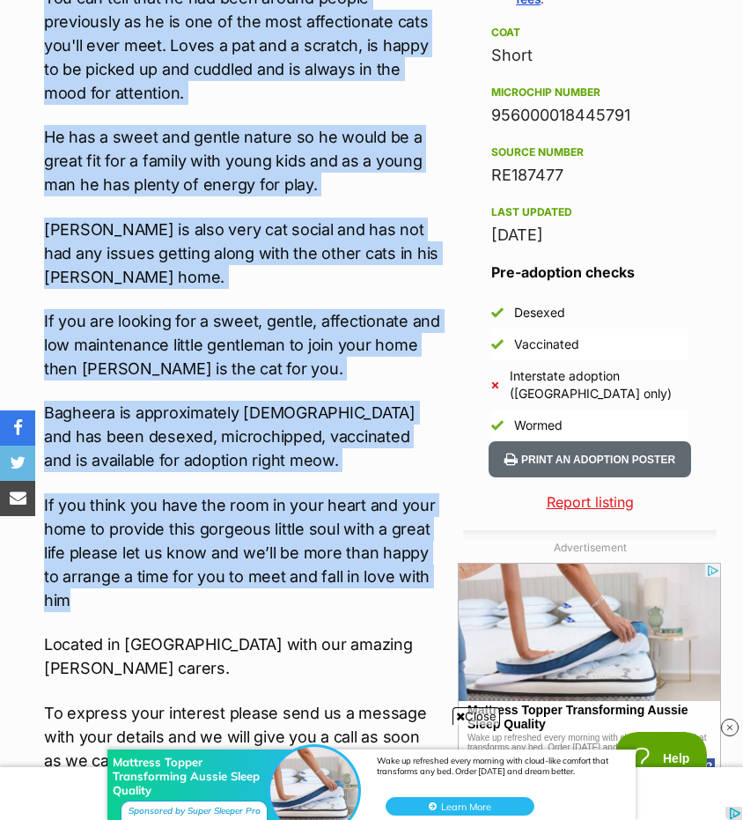
drag, startPoint x: 45, startPoint y: 236, endPoint x: 200, endPoint y: 579, distance: 376.1
click at [200, 579] on div "***WE'RE ALWAYS ON THE LOOKOUT FOR FOSTER CARERS TO HELP US OUT SO IF YOU THINK…" at bounding box center [242, 703] width 396 height 2553
copy div "Bagheera is a sweet and gentle soul who has a big heart, absolutely adores peop…"
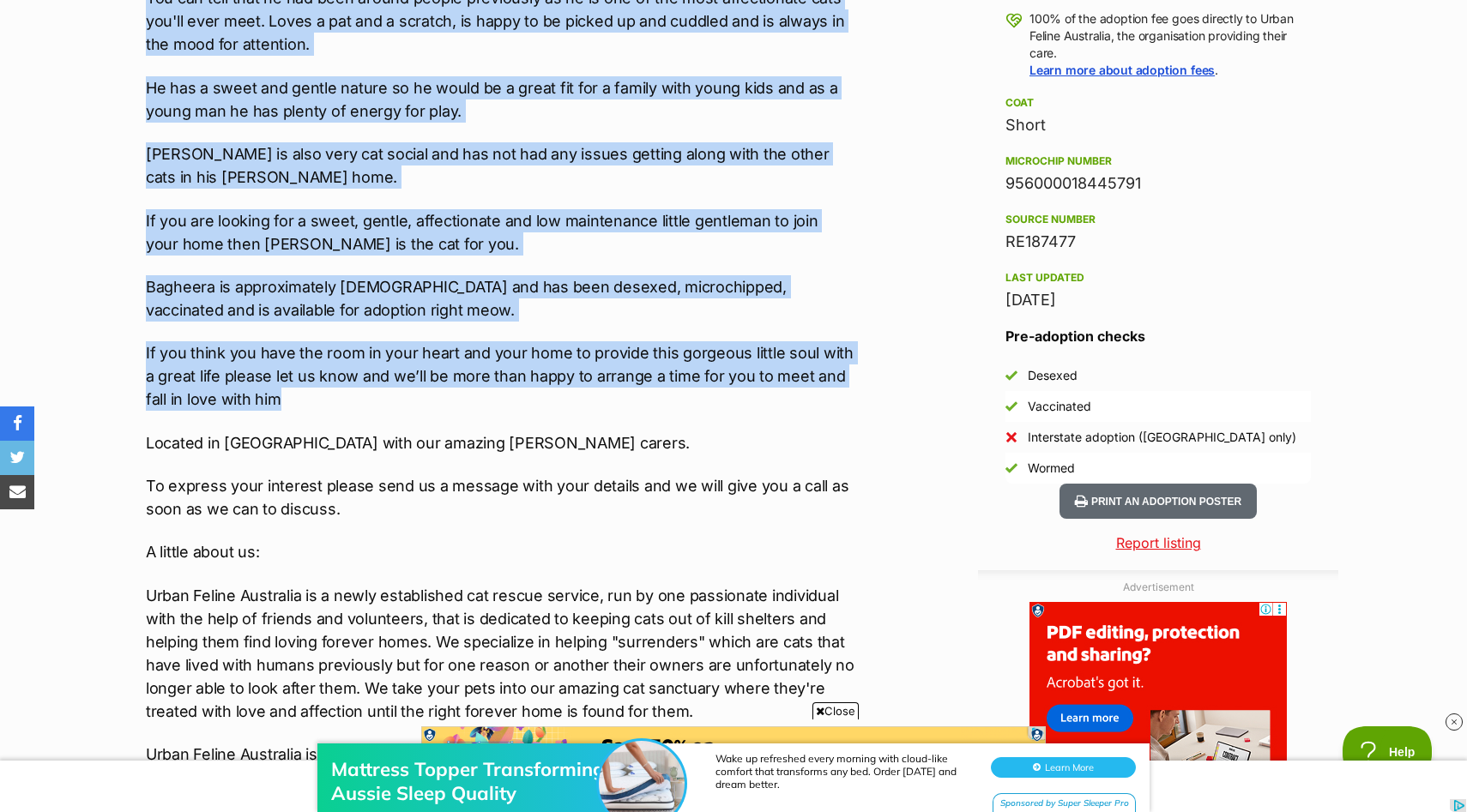
scroll to position [0, 0]
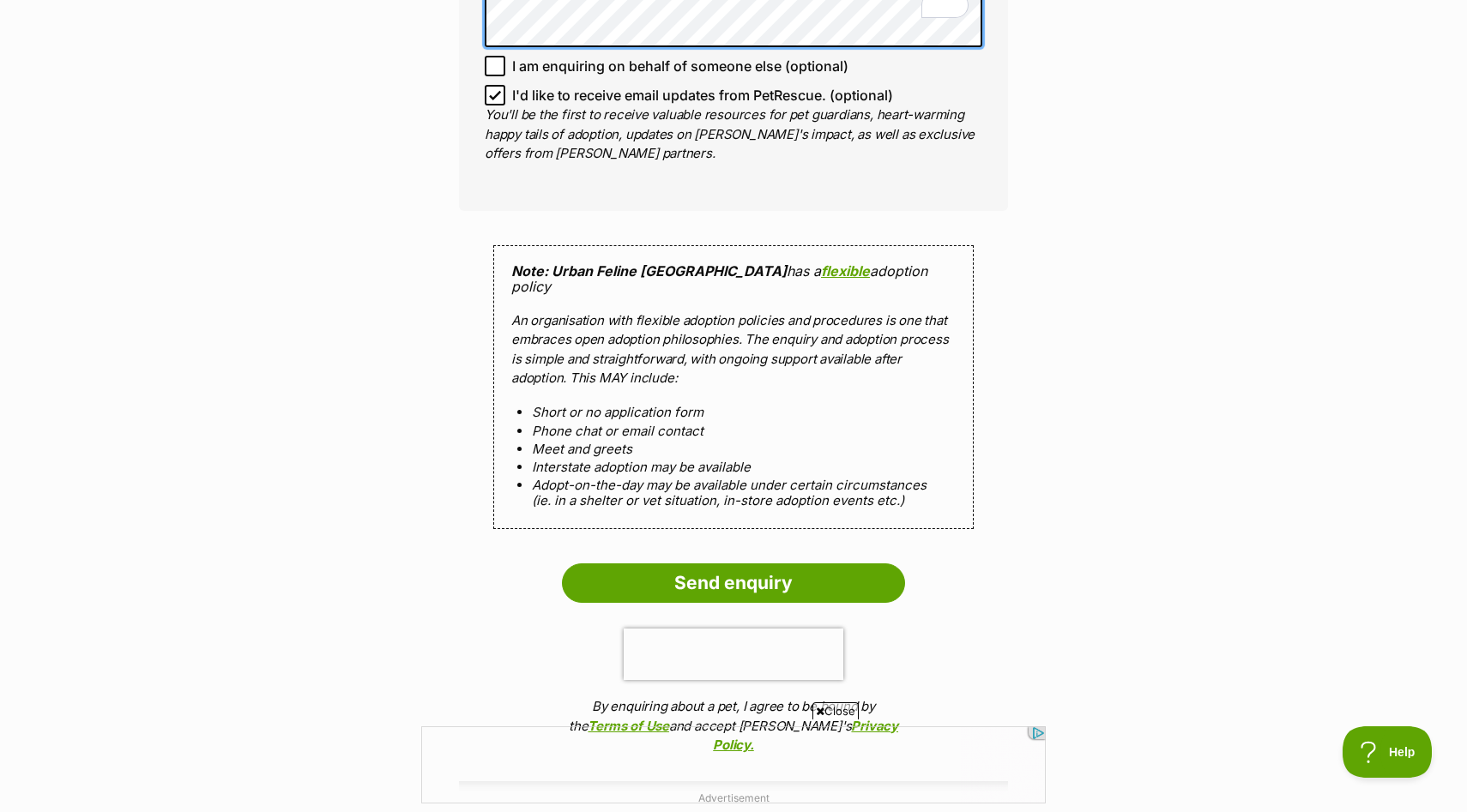
scroll to position [1591, 0]
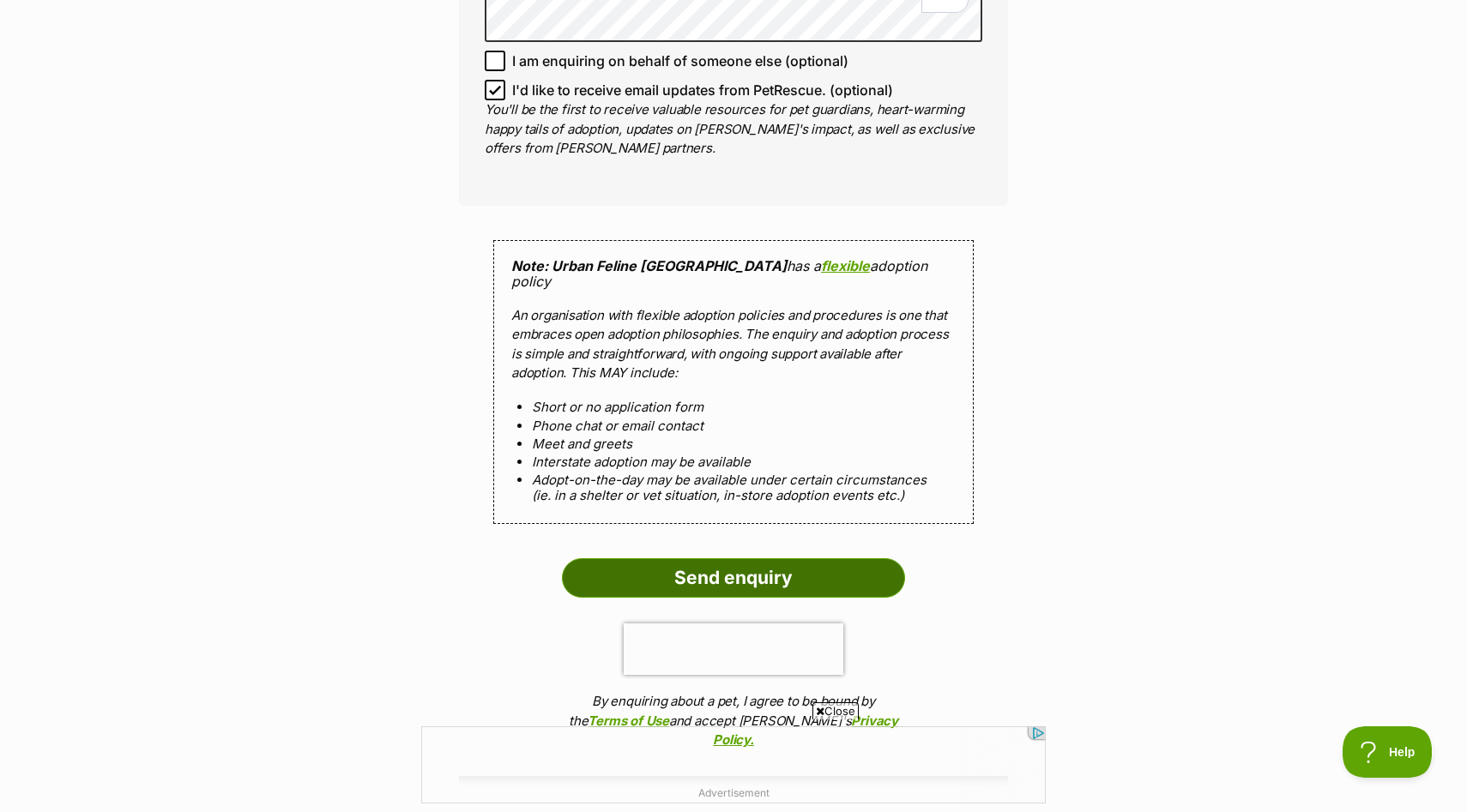
click at [719, 558] on input "Send enquiry" at bounding box center [734, 577] width 343 height 40
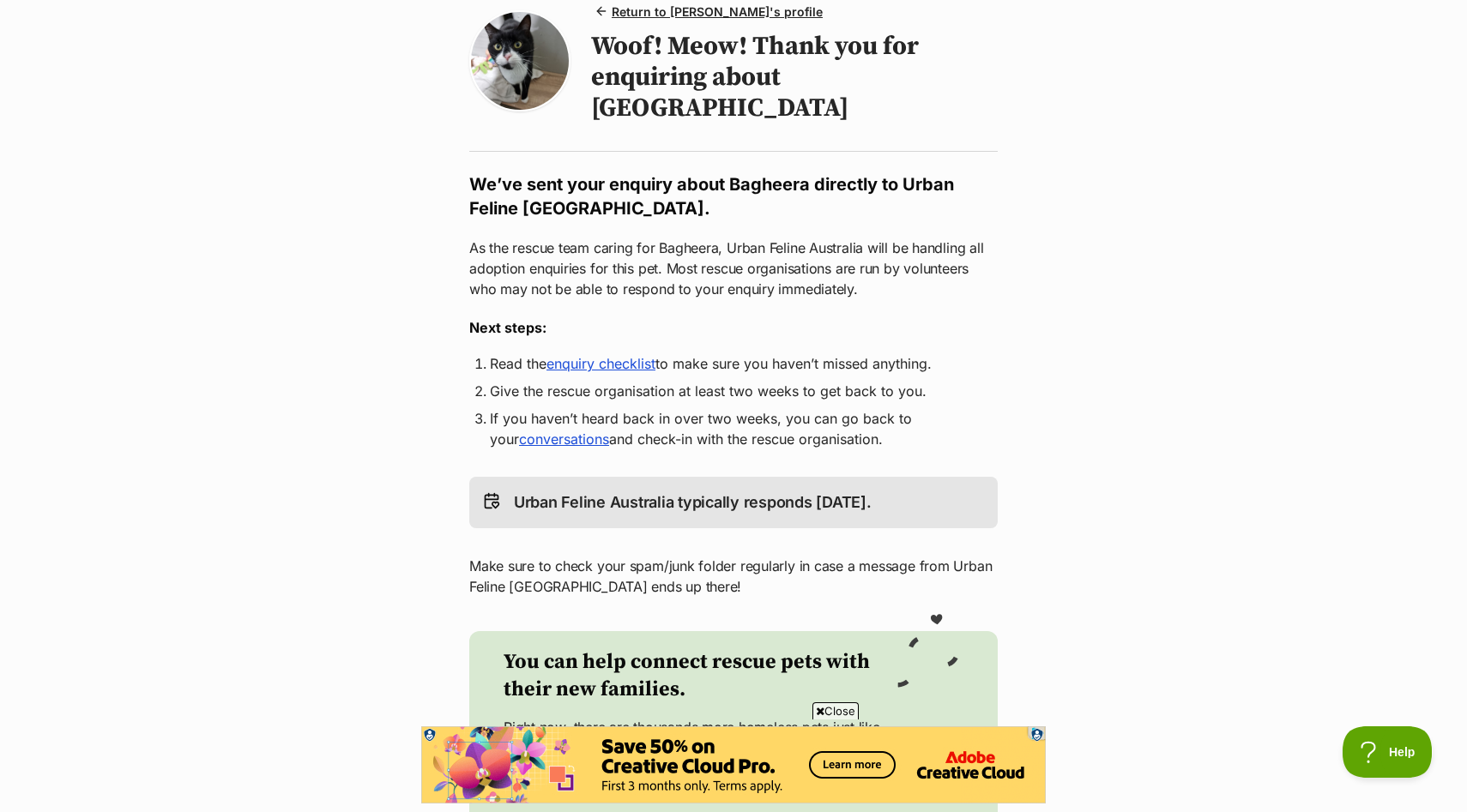
scroll to position [173, 0]
